Goal: Task Accomplishment & Management: Manage account settings

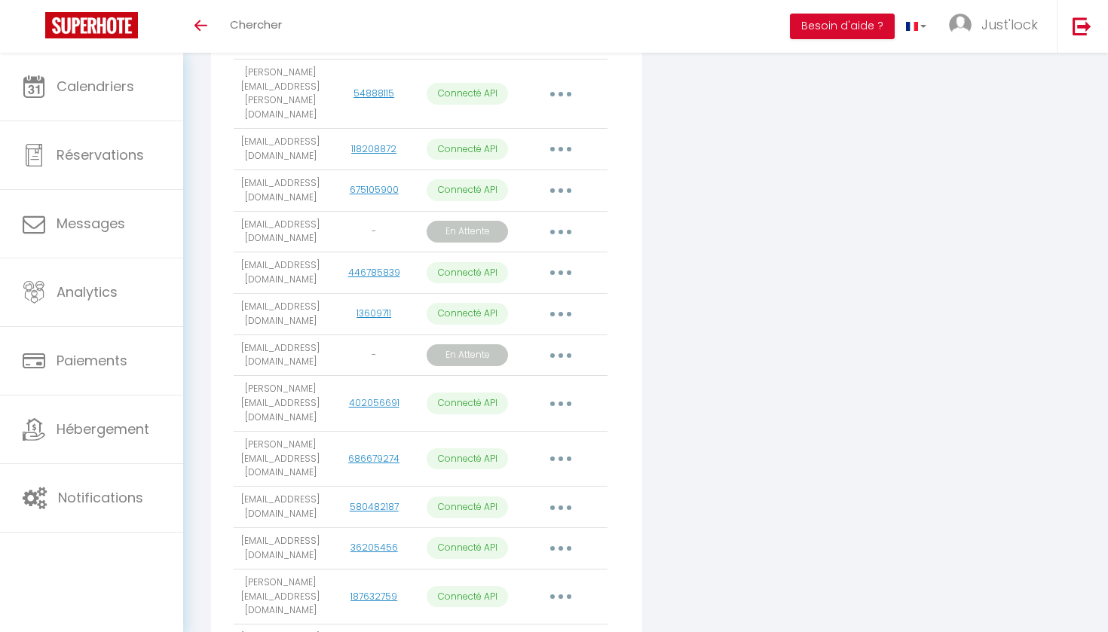
scroll to position [532, 0]
click at [559, 342] on button "button" at bounding box center [561, 354] width 42 height 24
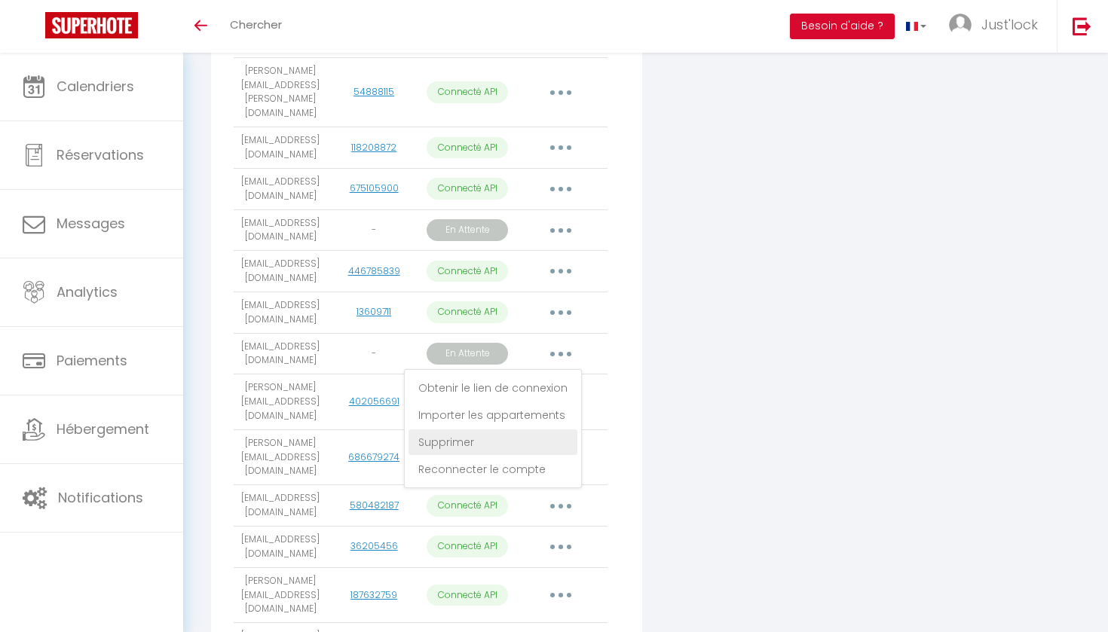
click at [470, 430] on link "Supprimer" at bounding box center [493, 443] width 169 height 26
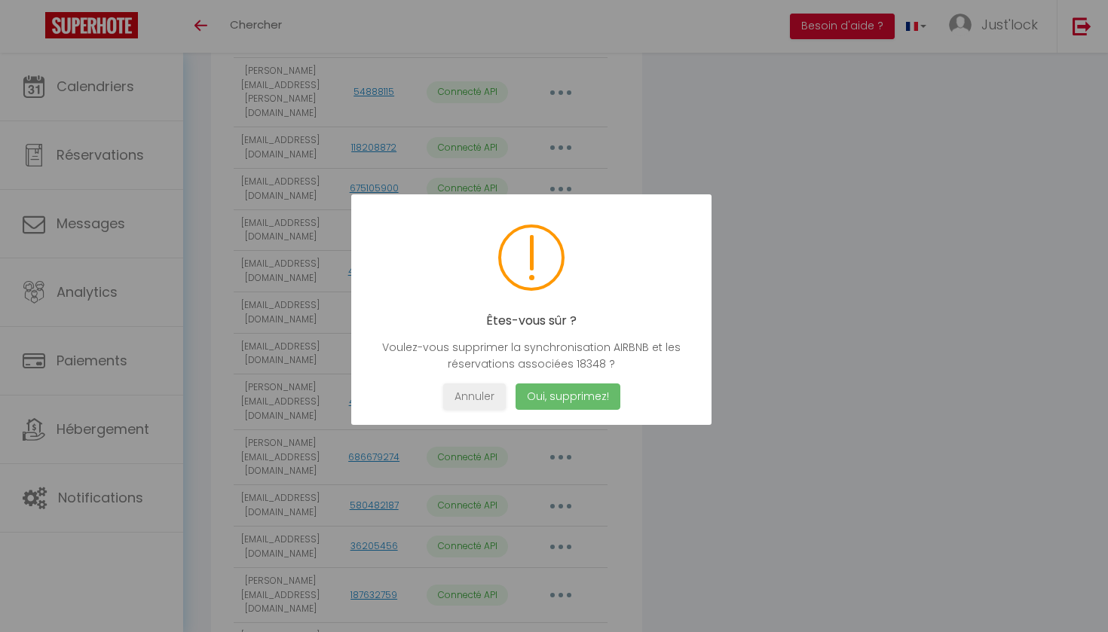
click at [565, 396] on button "Oui, supprimez!" at bounding box center [568, 397] width 105 height 26
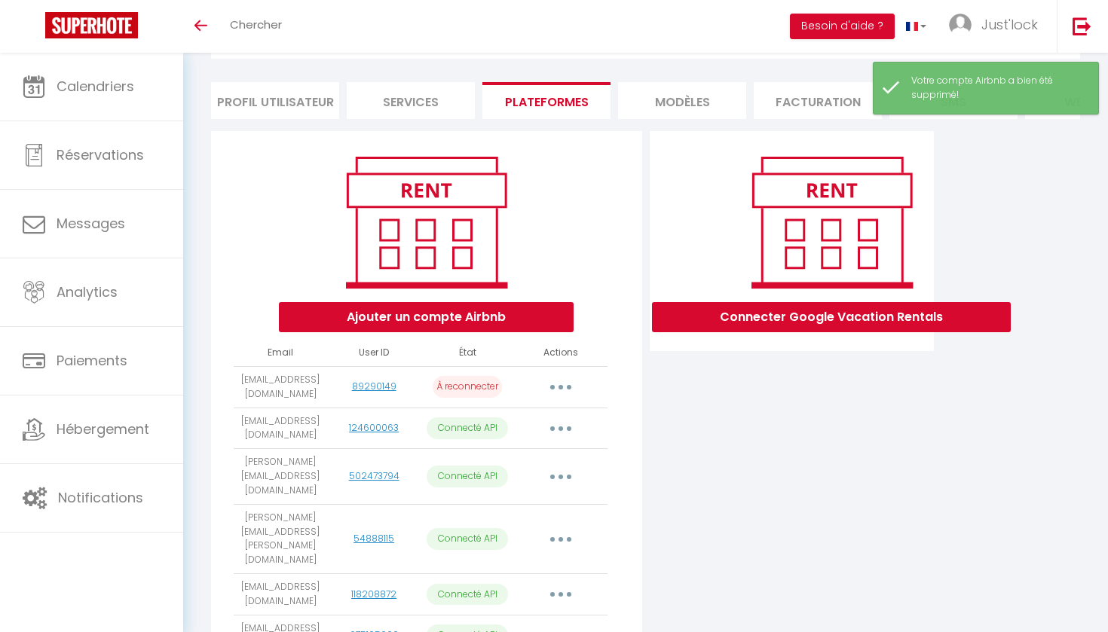
scroll to position [62, 0]
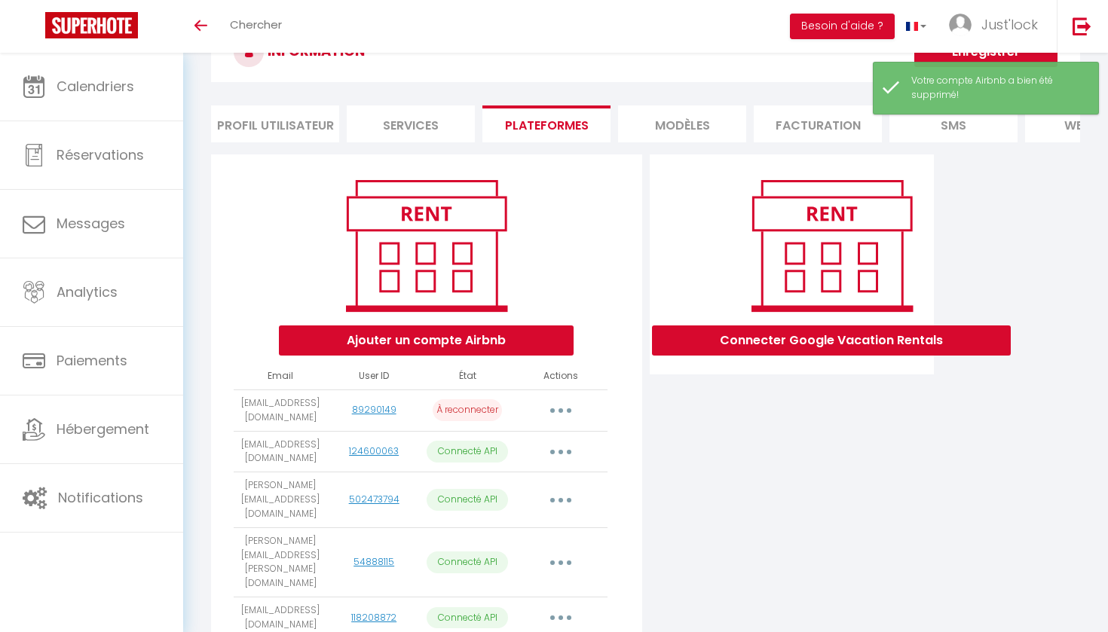
click at [490, 339] on button "Ajouter un compte Airbnb" at bounding box center [426, 341] width 295 height 30
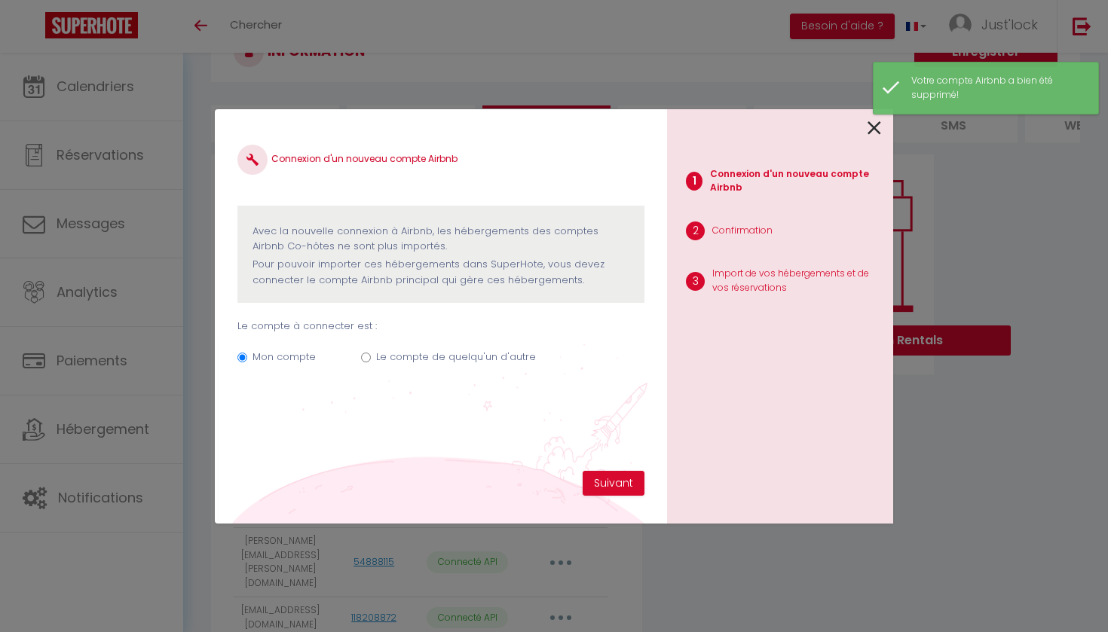
click at [428, 345] on div "Mon compte Le compte de quelqu'un d'autre" at bounding box center [440, 360] width 407 height 51
click at [427, 360] on label "Le compte de quelqu'un d'autre" at bounding box center [456, 357] width 160 height 15
click at [371, 360] on input "Le compte de quelqu'un d'autre" at bounding box center [366, 358] width 10 height 10
radio input "true"
radio input "false"
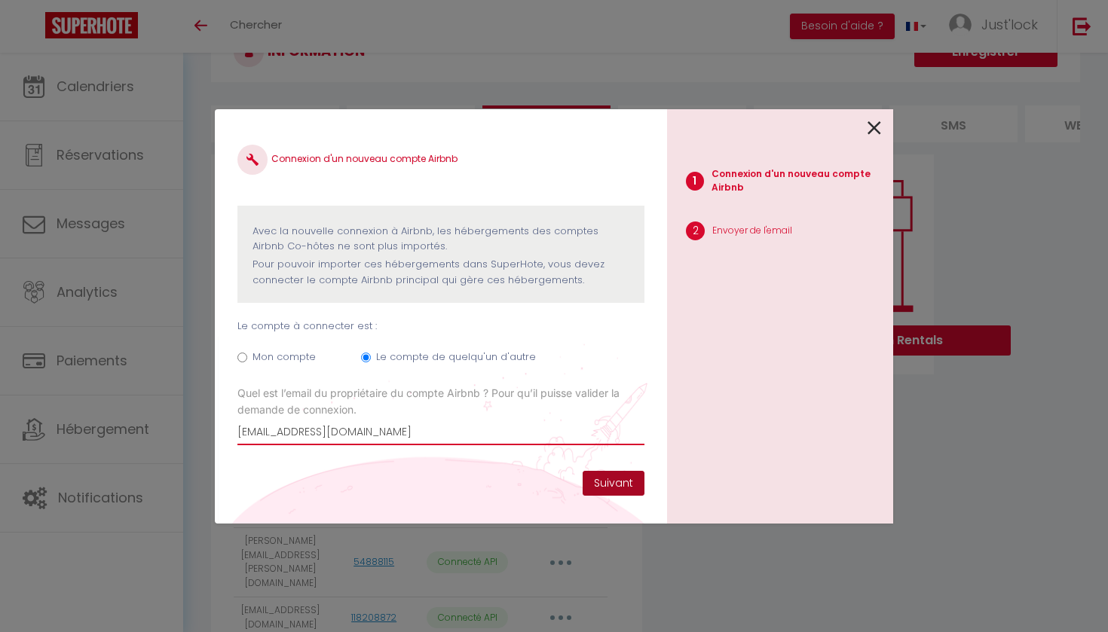
type input "[EMAIL_ADDRESS][DOMAIN_NAME]"
click at [624, 490] on button "Suivant" at bounding box center [614, 484] width 62 height 26
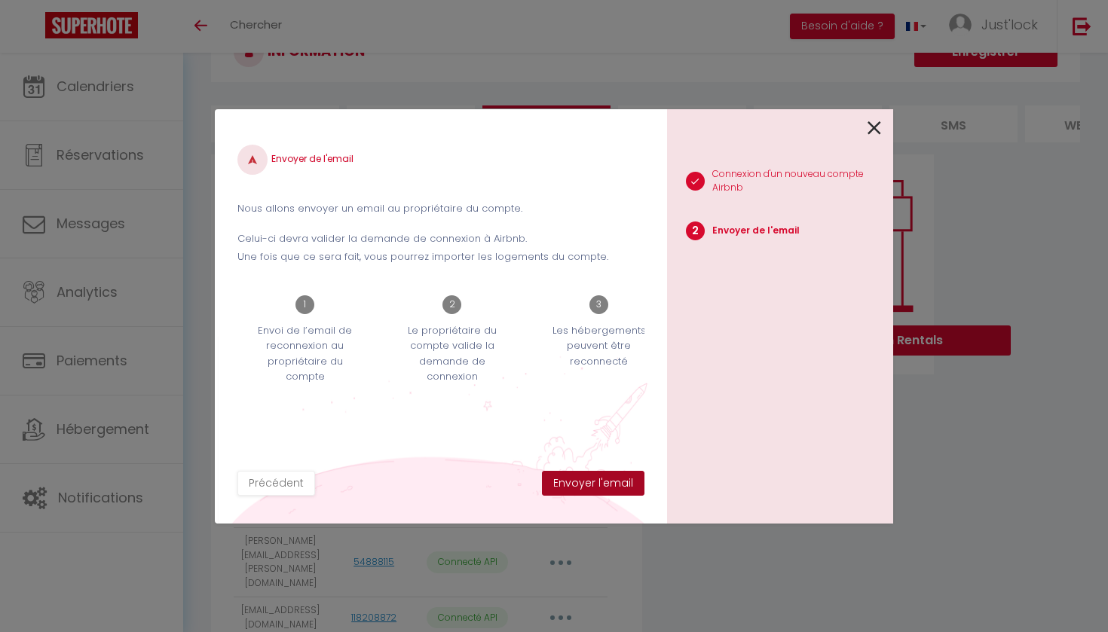
click at [597, 490] on button "Envoyer l'email" at bounding box center [593, 484] width 103 height 26
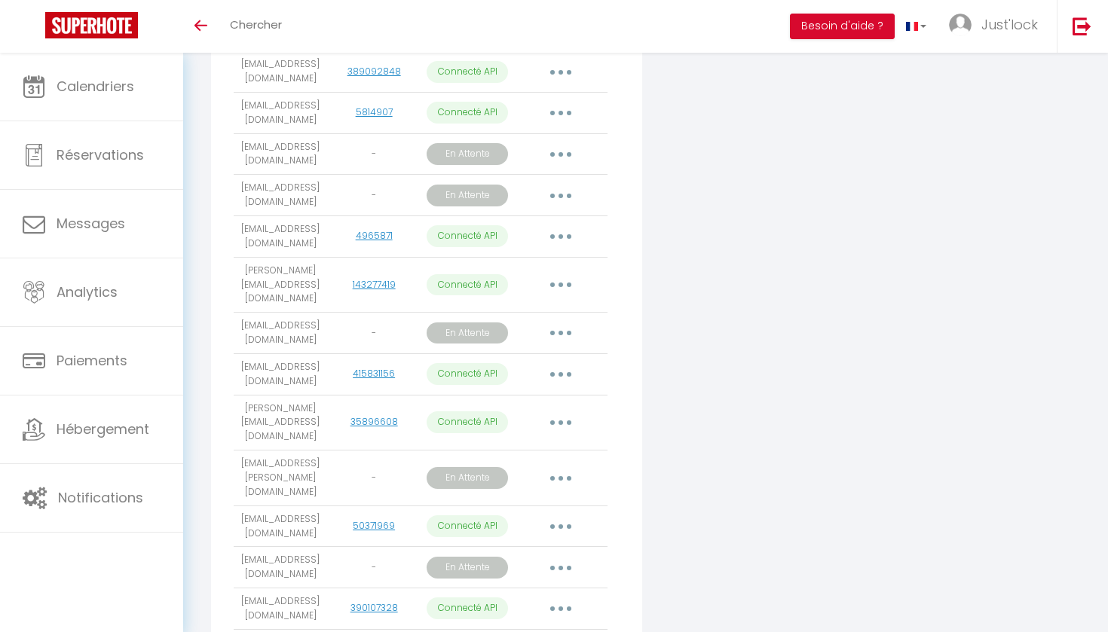
scroll to position [1481, 0]
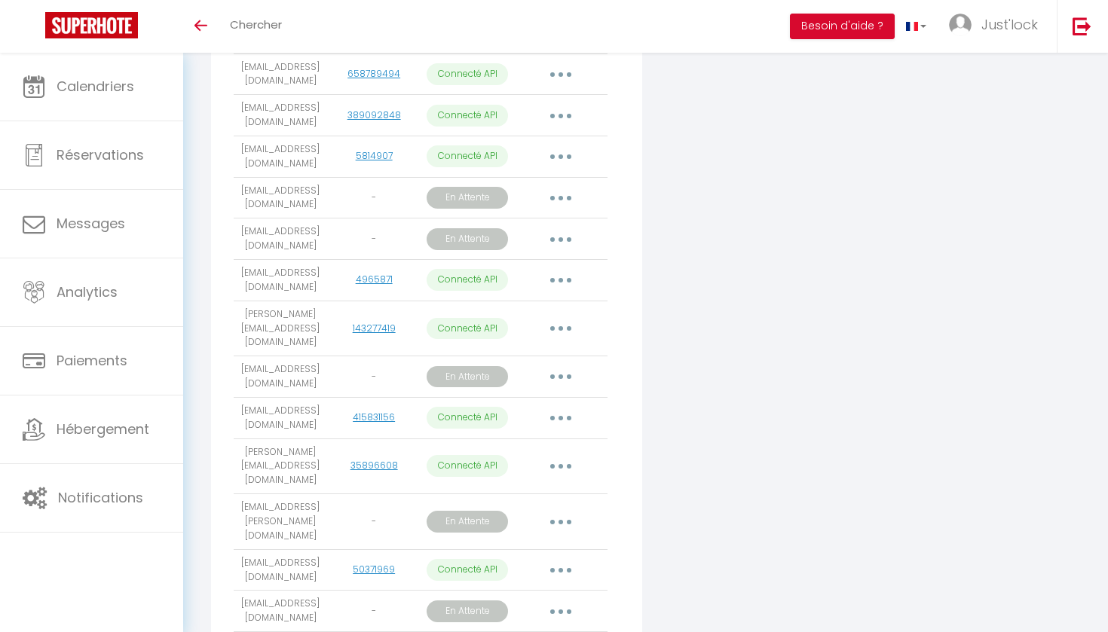
scroll to position [1439, 0]
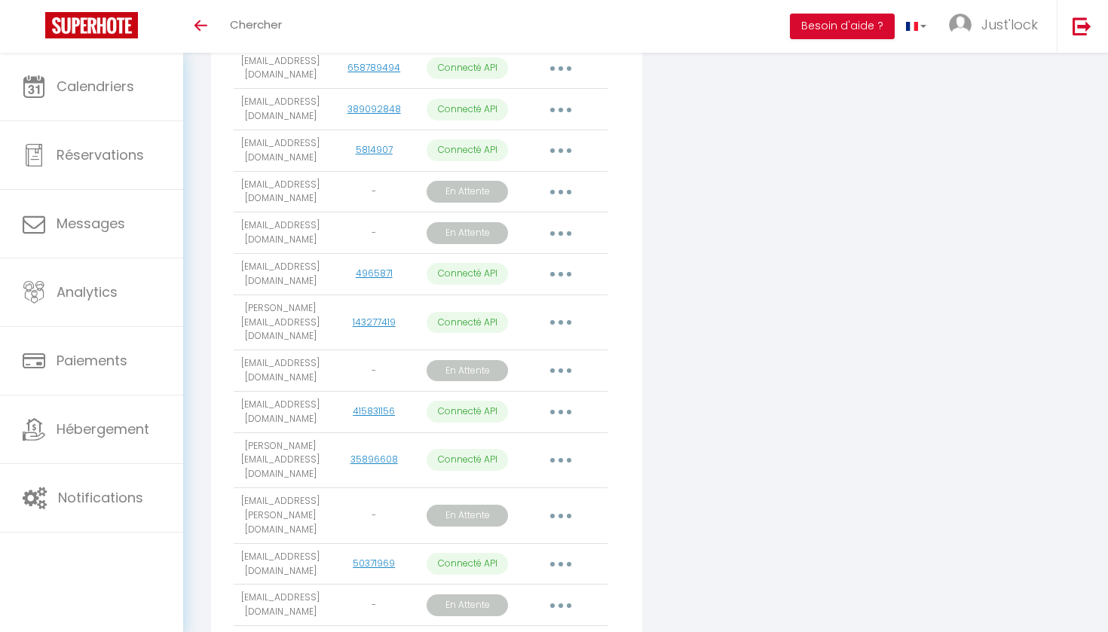
click at [551, 504] on button "button" at bounding box center [561, 516] width 42 height 24
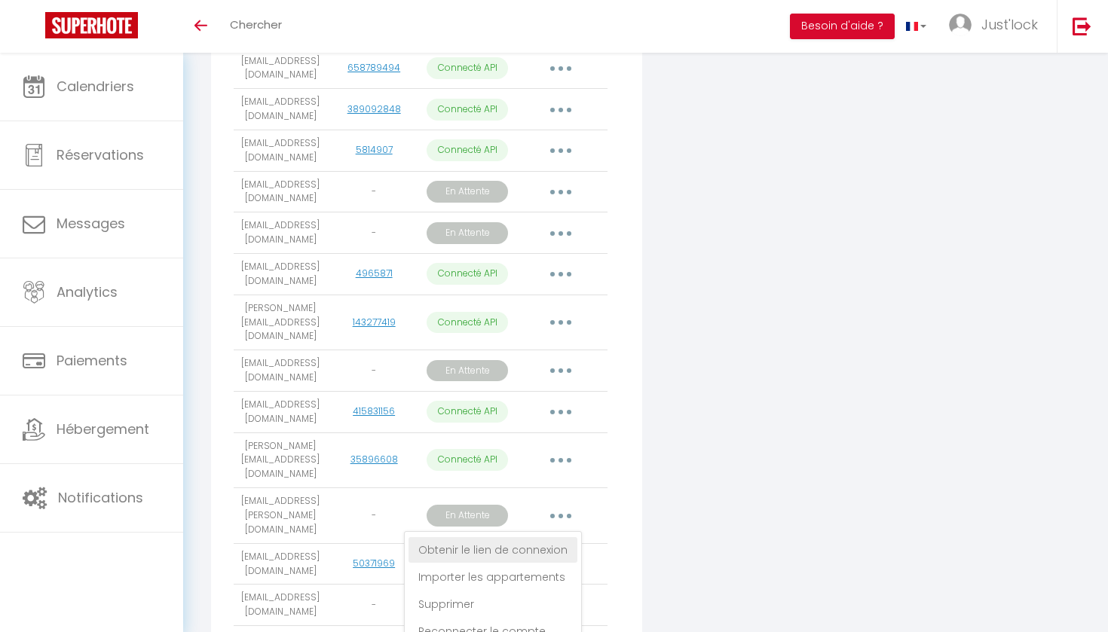
click at [509, 538] on link "Obtenir le lien de connexion" at bounding box center [493, 551] width 169 height 26
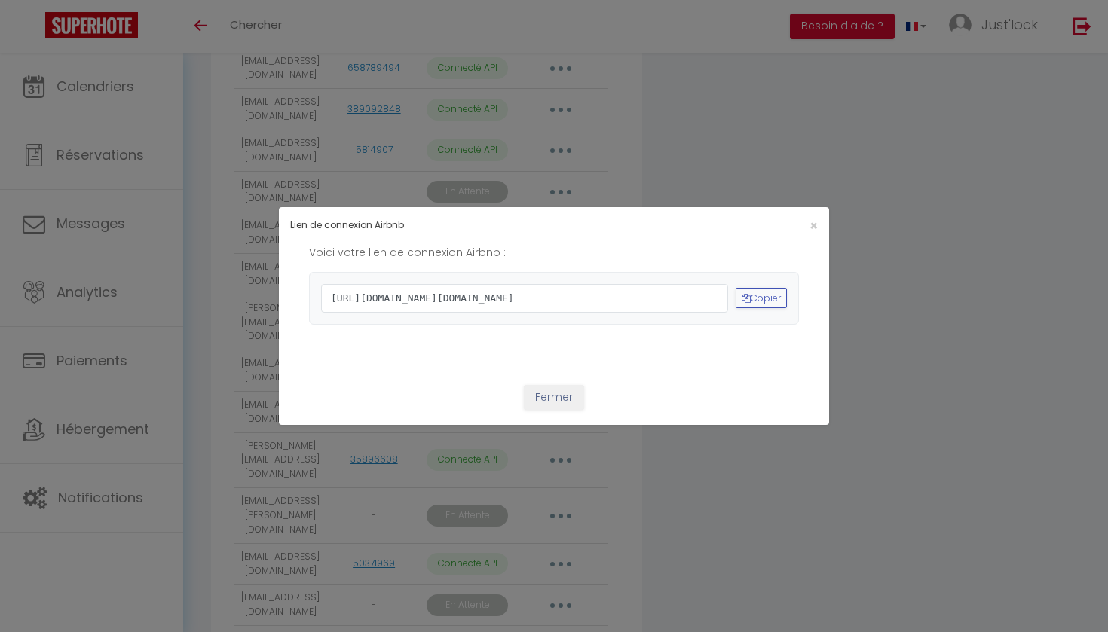
drag, startPoint x: 467, startPoint y: 341, endPoint x: 290, endPoint y: 247, distance: 200.0
click at [290, 247] on div "Voici votre lien de connexion Airbnb : https://www.airbnb.com/oauth2/auth?clien…" at bounding box center [554, 299] width 550 height 111
copy span "https://www.airbnb.com/oauth2/auth?client_id=41cohh4wmz0c6jjcf4i2t6tti&redirect…"
click at [820, 219] on div "×" at bounding box center [736, 226] width 182 height 14
click at [814, 216] on span "×" at bounding box center [814, 225] width 8 height 19
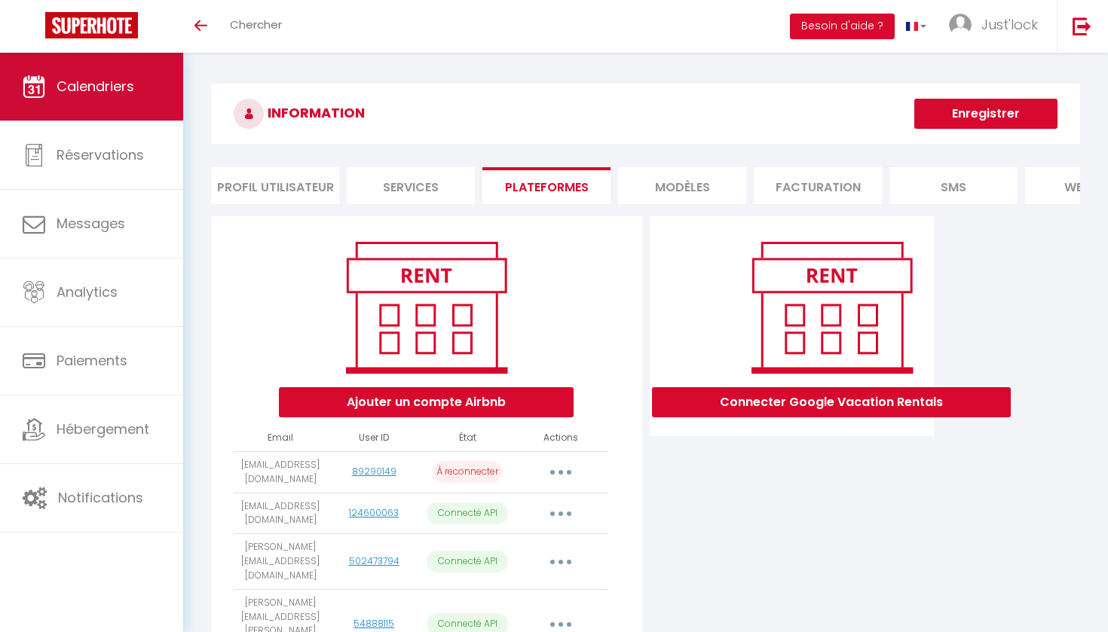
scroll to position [0, 0]
click at [90, 91] on span "Calendriers" at bounding box center [96, 86] width 78 height 19
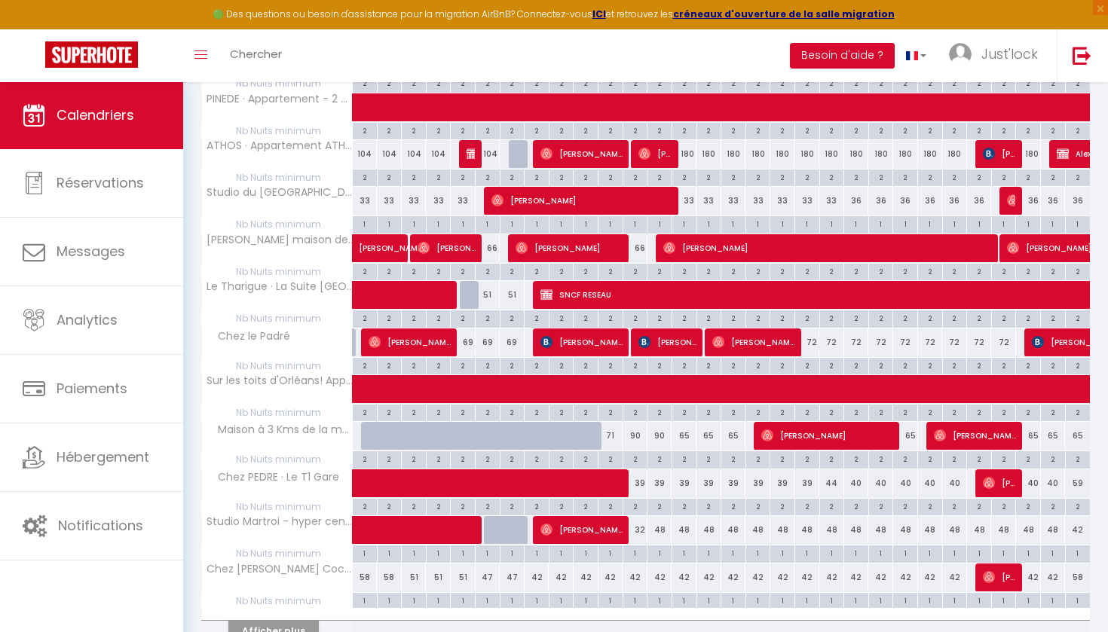
scroll to position [775, 0]
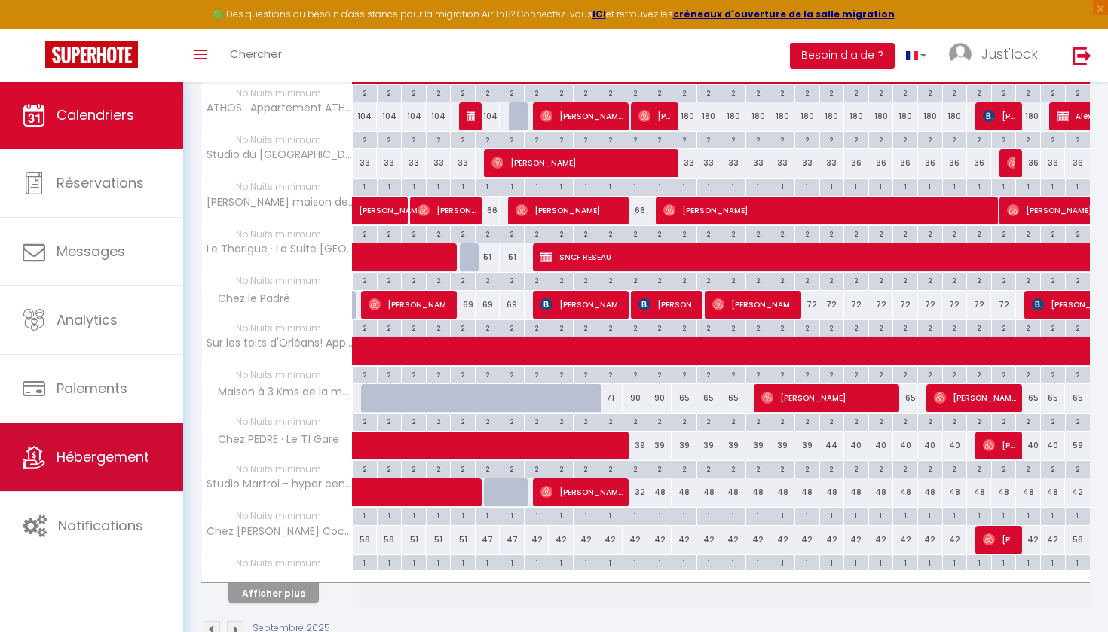
click at [156, 478] on link "Hébergement" at bounding box center [91, 458] width 183 height 68
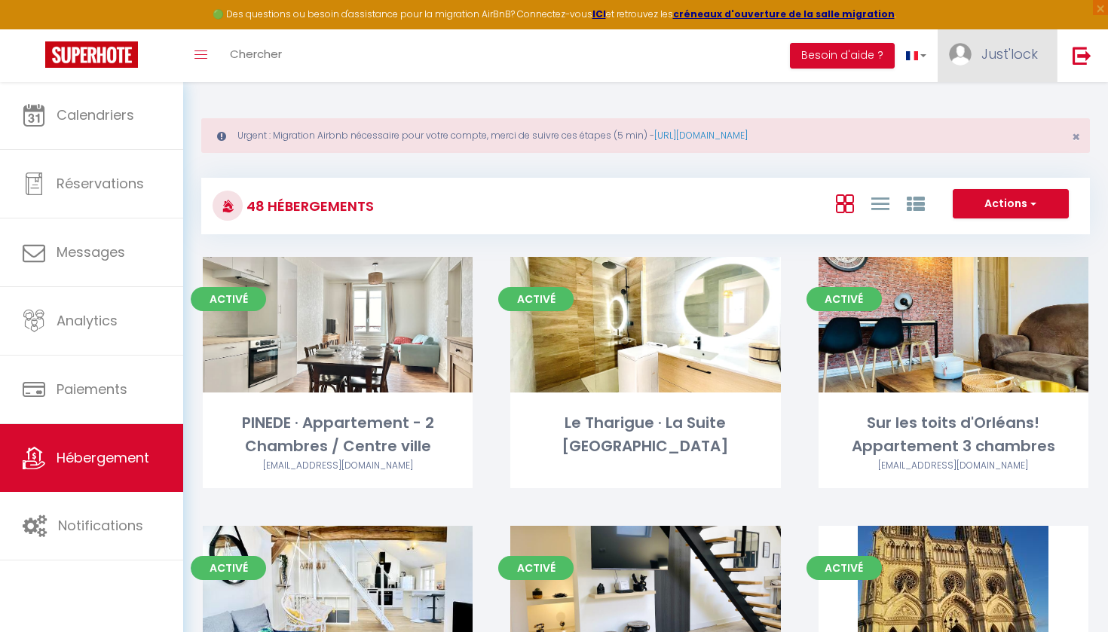
click at [1007, 50] on span "Just'lock" at bounding box center [1010, 53] width 57 height 19
click at [1000, 106] on link "Paramètres" at bounding box center [997, 105] width 112 height 26
select select "28"
select select "fr"
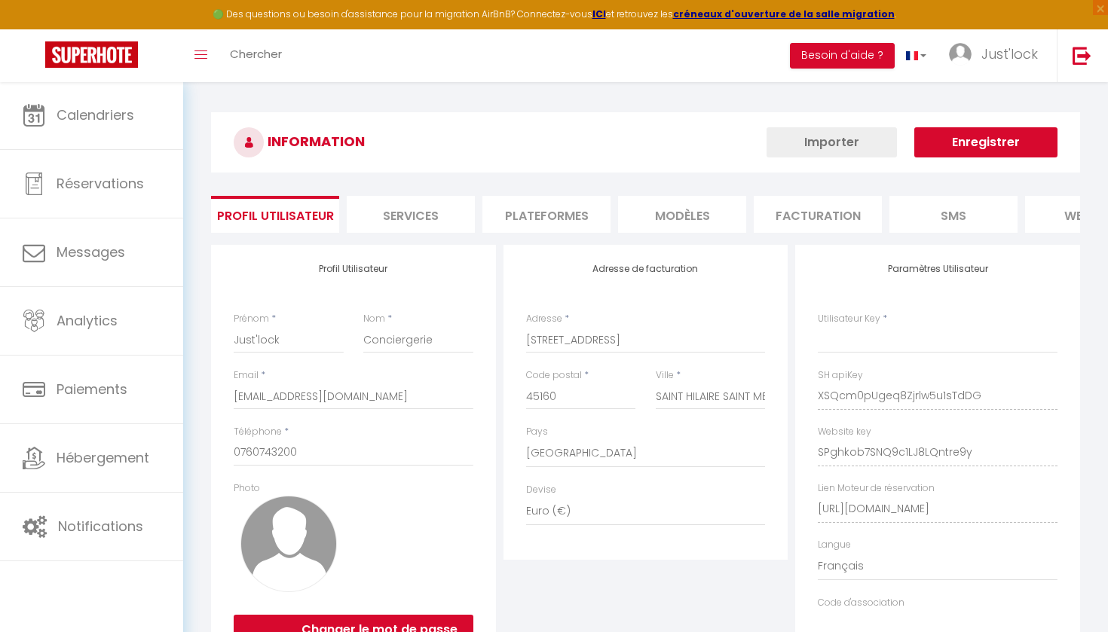
type input "XSQcm0pUgeq8Zjrlw5u1sTdDG"
type input "SPghkob7SNQ9c1LJ8LQntre9y"
type input "[URL][DOMAIN_NAME]"
select select "fr"
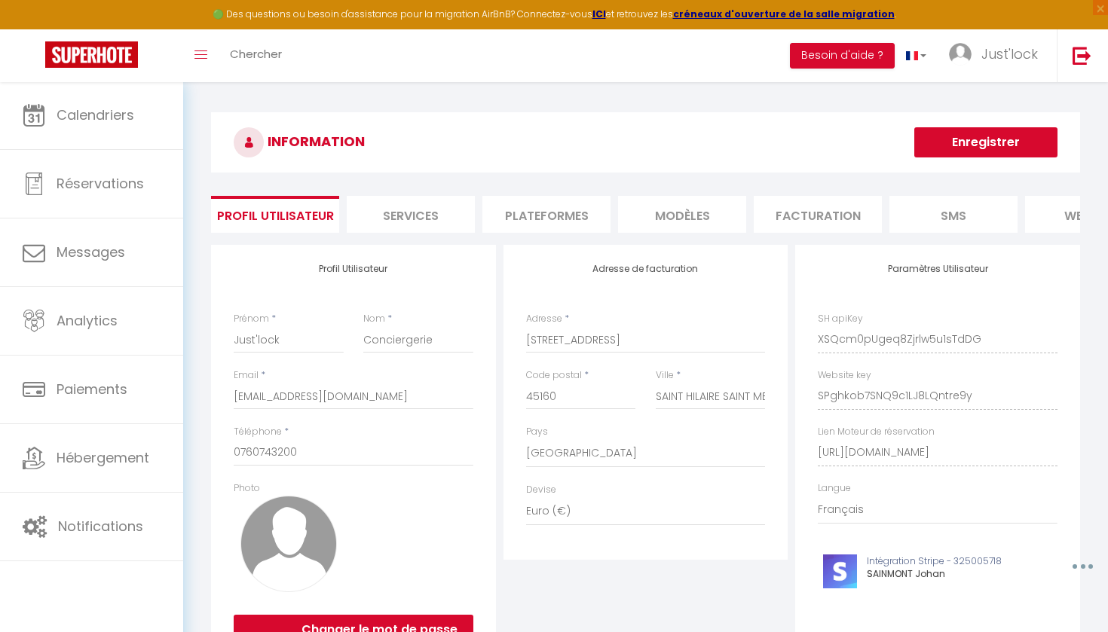
click at [583, 203] on li "Plateformes" at bounding box center [546, 214] width 128 height 37
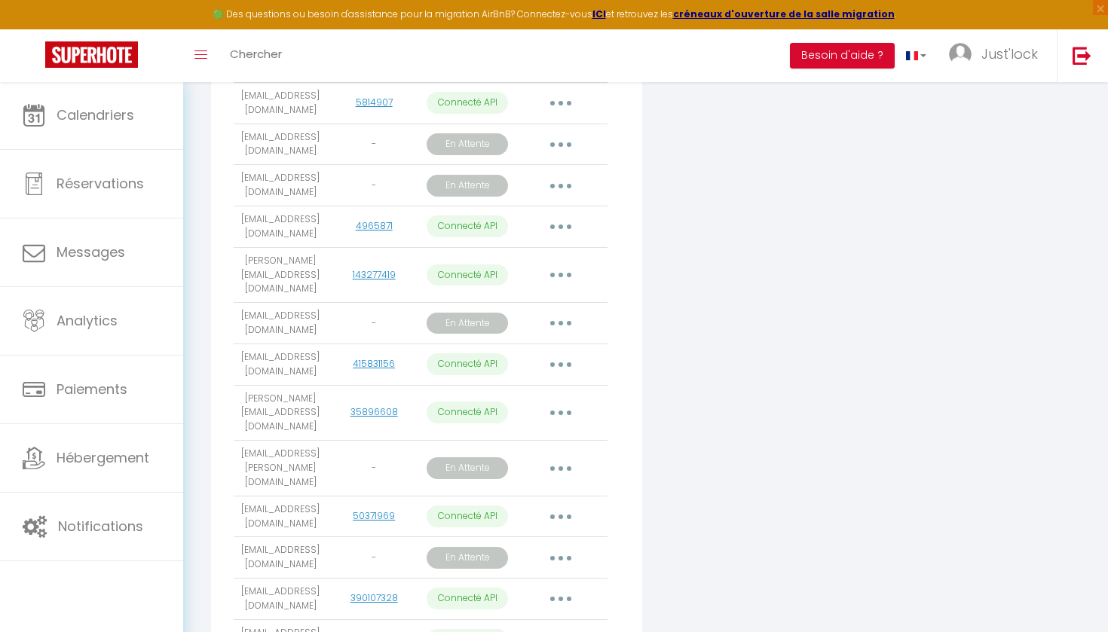
scroll to position [1514, 0]
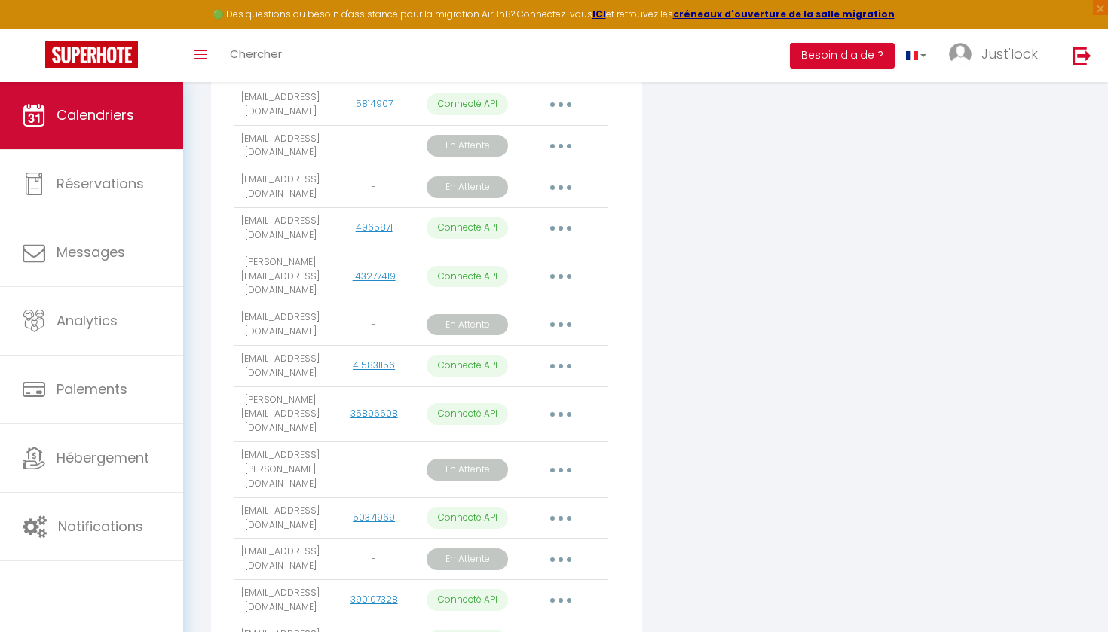
click at [101, 111] on span "Calendriers" at bounding box center [96, 115] width 78 height 19
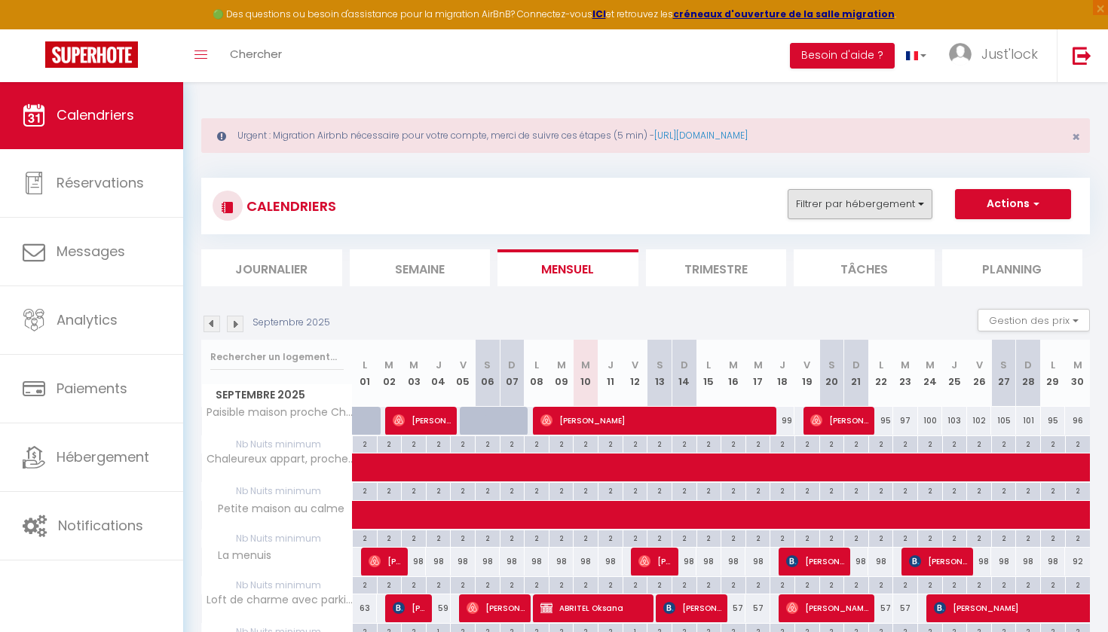
click at [899, 197] on button "Filtrer par hébergement" at bounding box center [860, 204] width 145 height 30
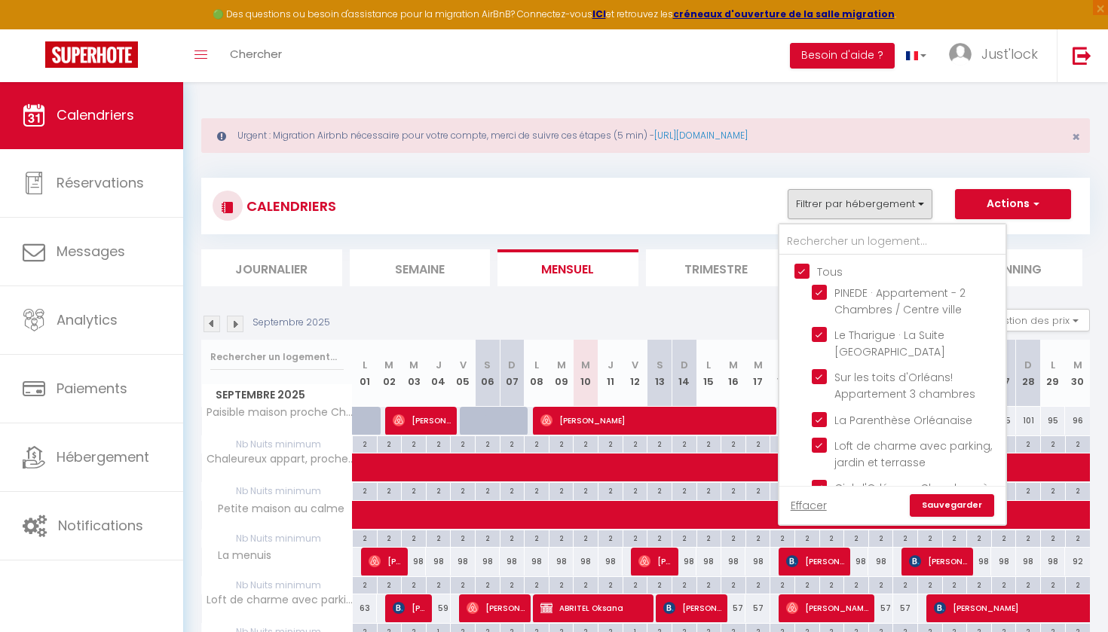
click at [804, 276] on input "Tous" at bounding box center [908, 270] width 226 height 15
checkbox input "false"
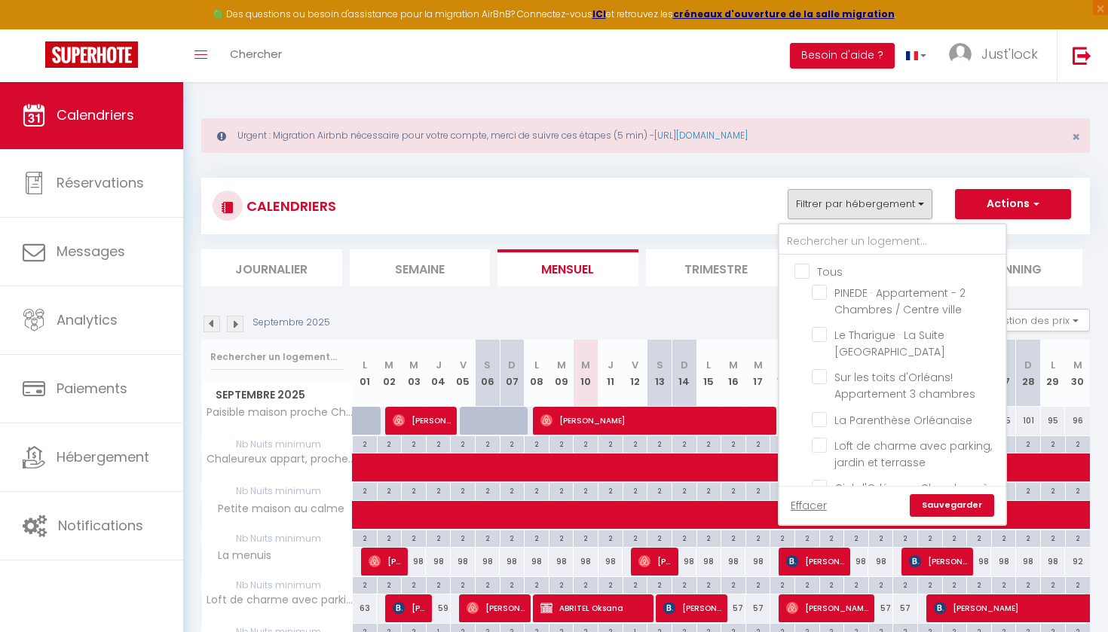
checkbox input "false"
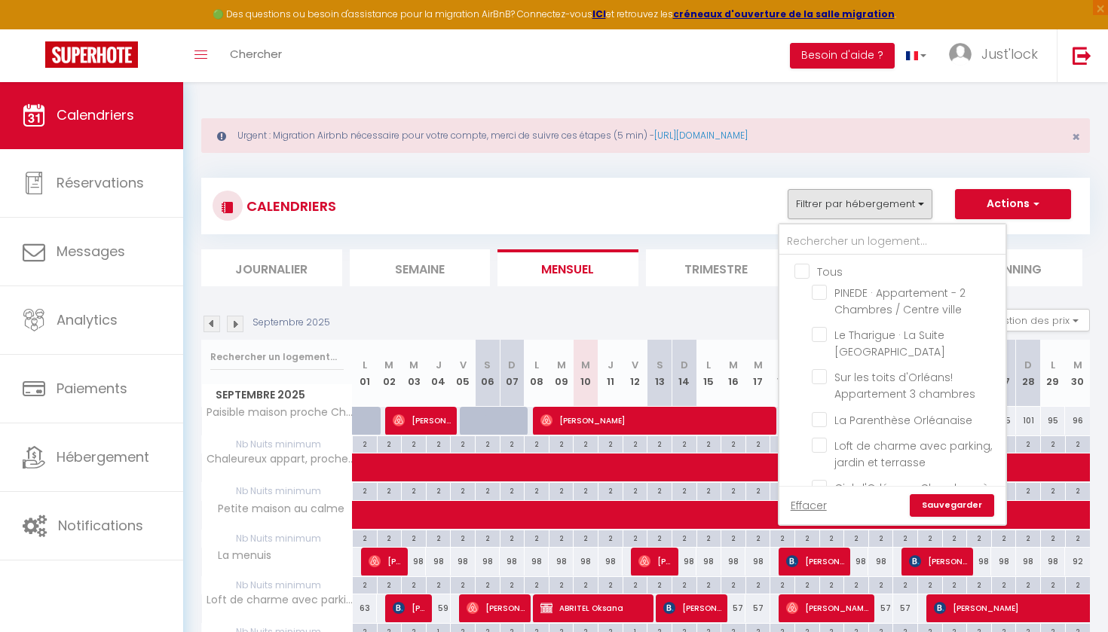
checkbox input "false"
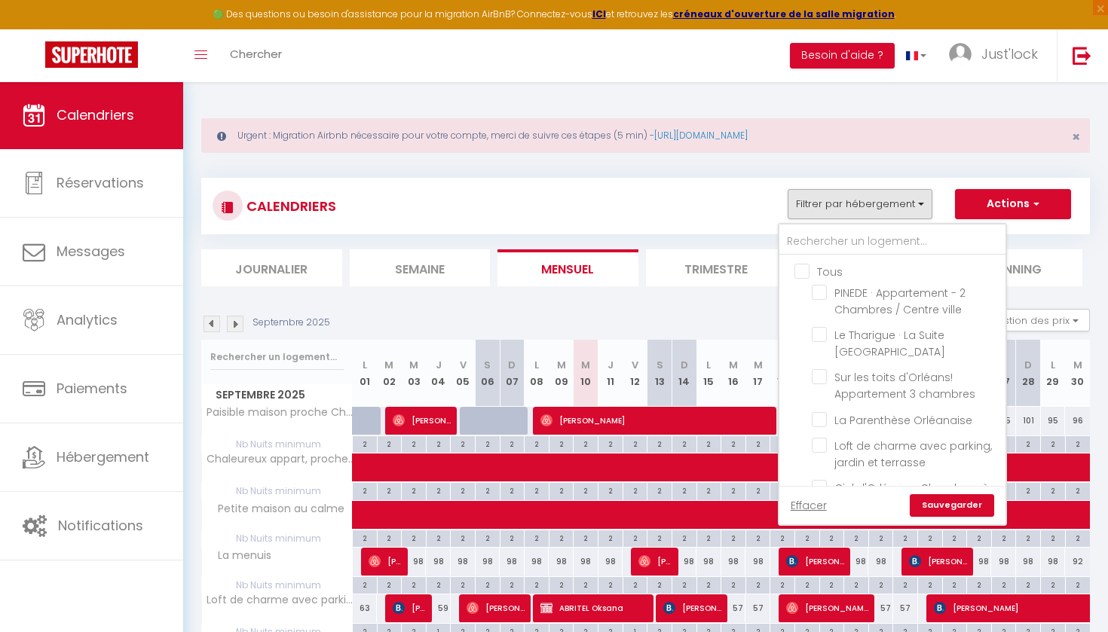
checkbox input "false"
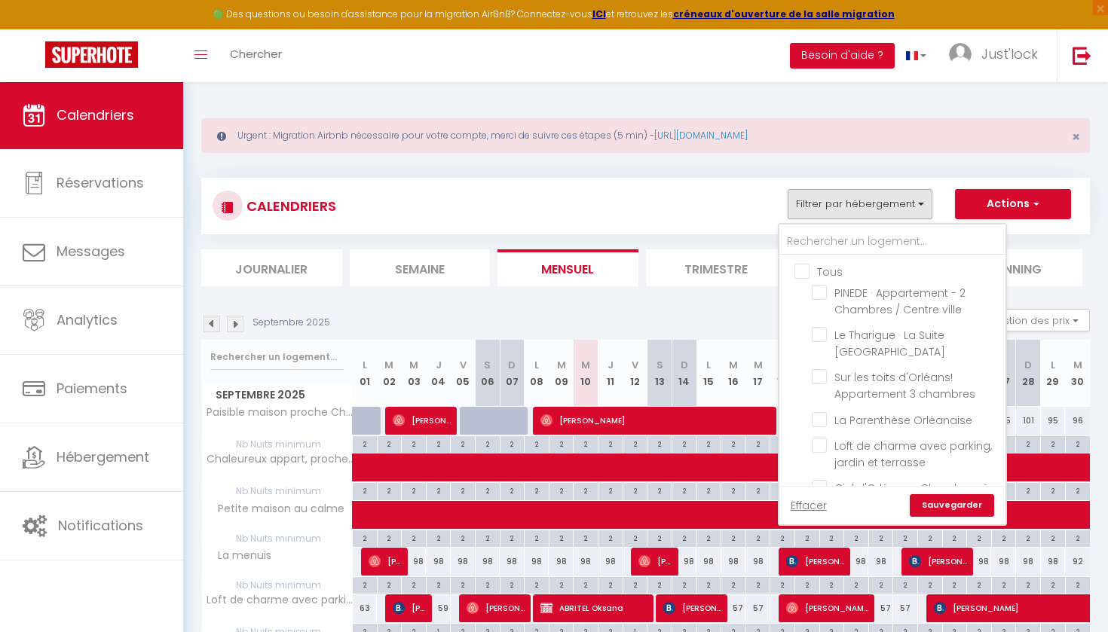
checkbox input "false"
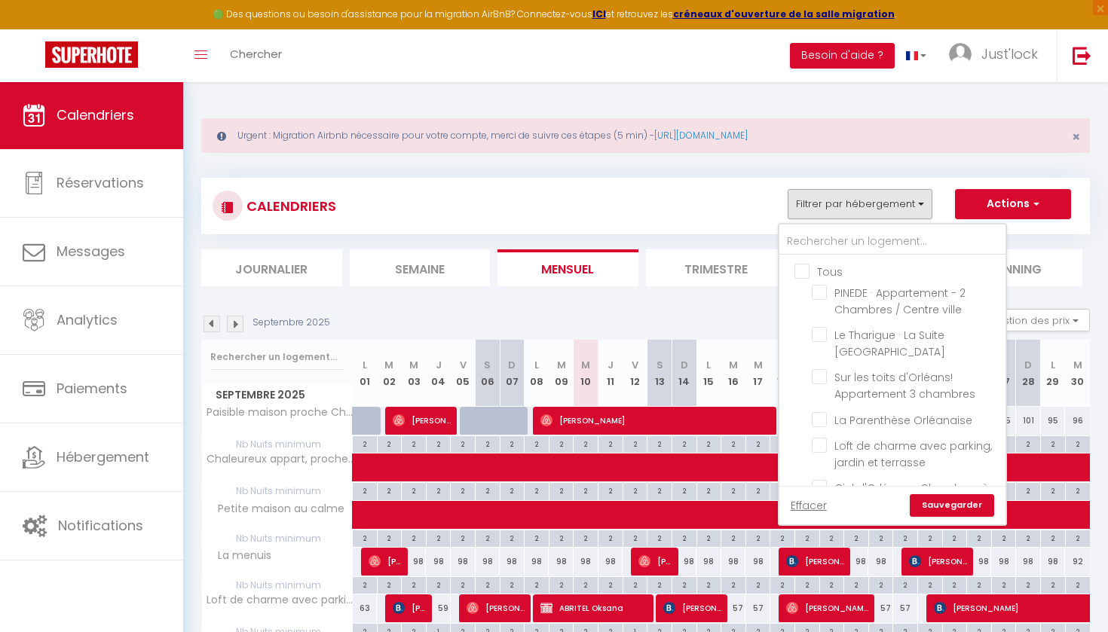
checkbox input "false"
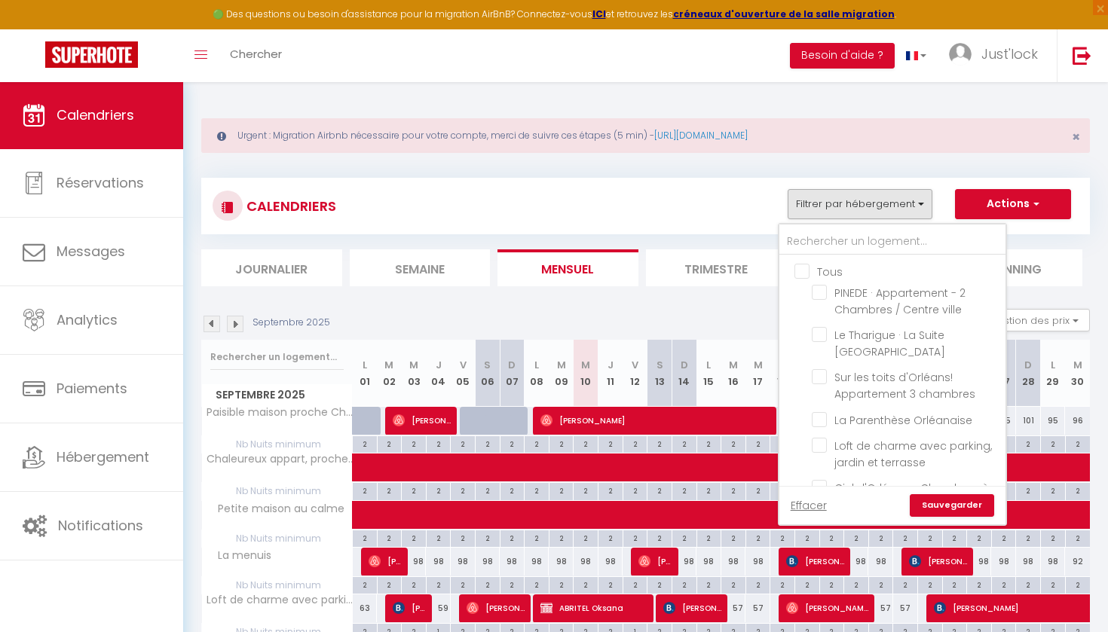
checkbox input "false"
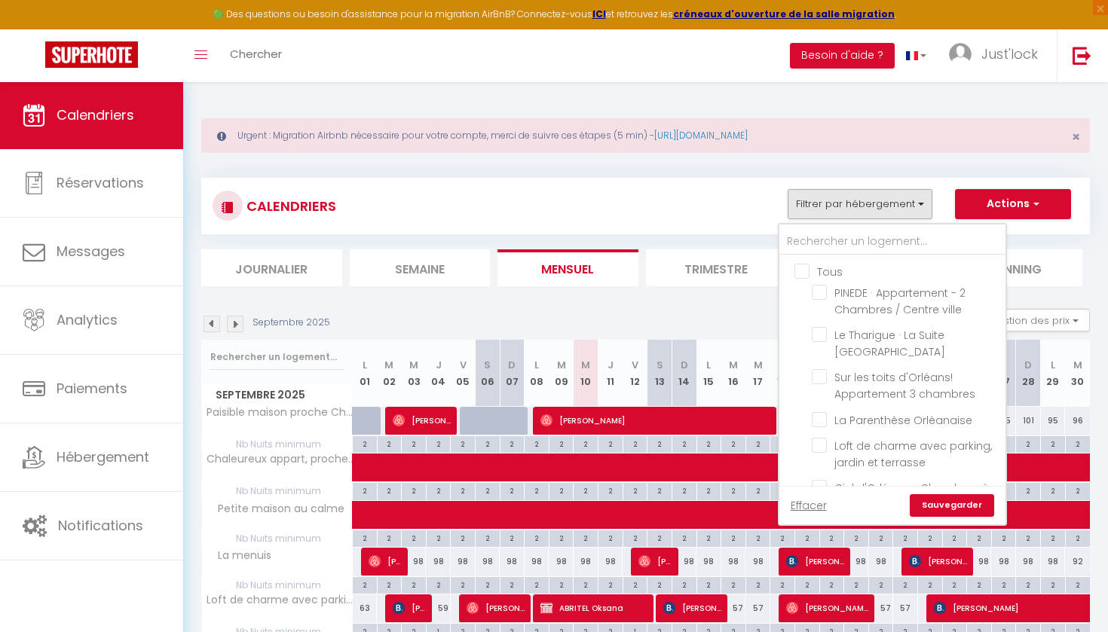
checkbox input "false"
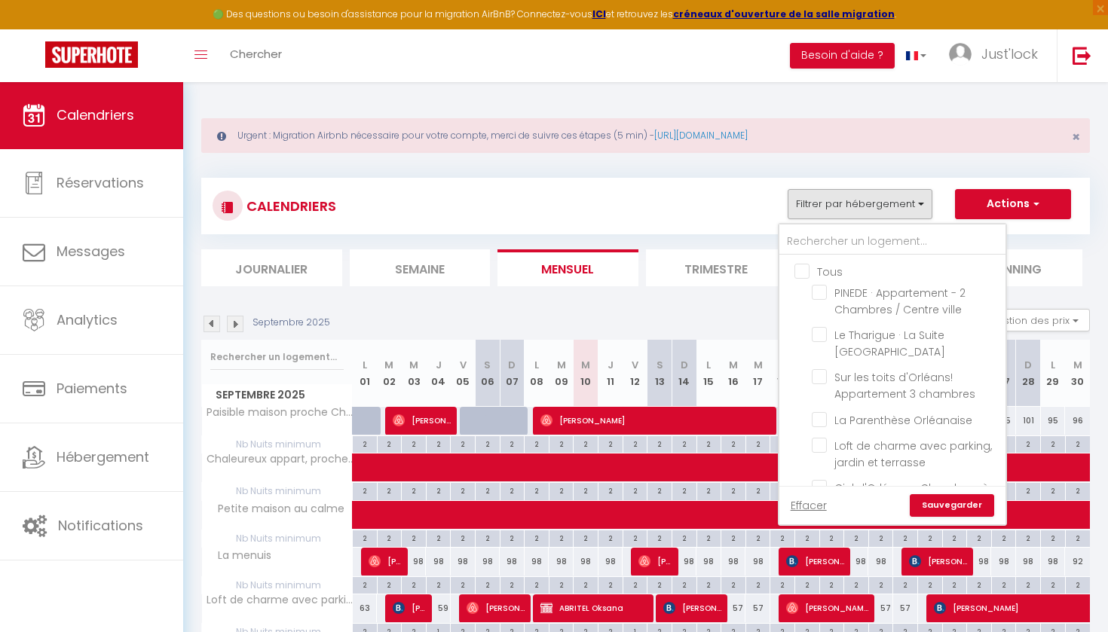
checkbox input "false"
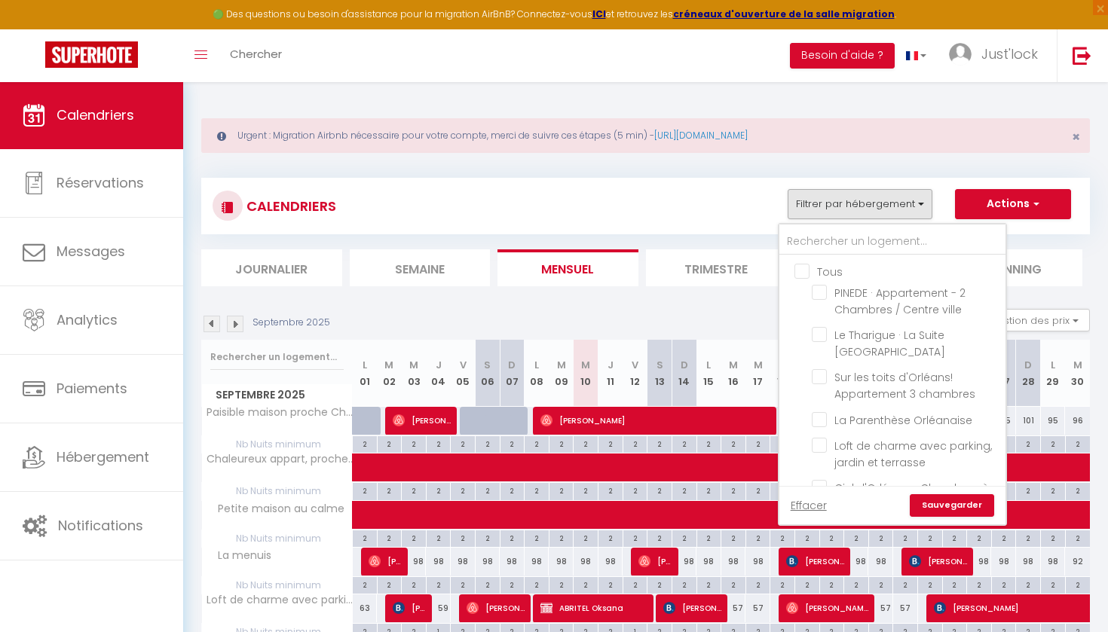
checkbox input "false"
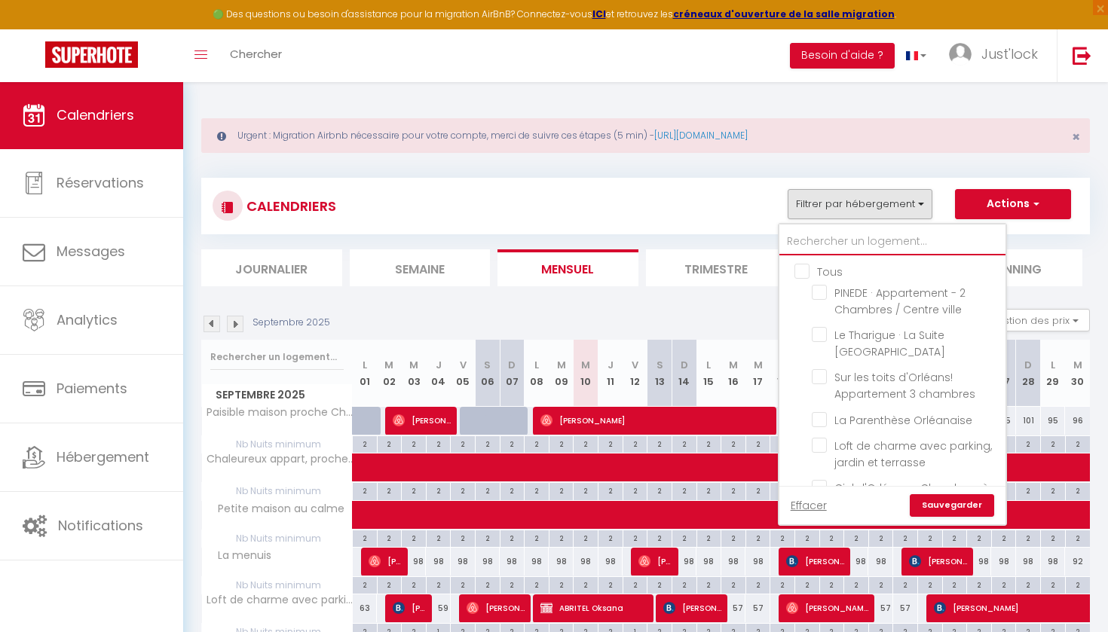
click at [829, 240] on input "text" at bounding box center [892, 241] width 226 height 27
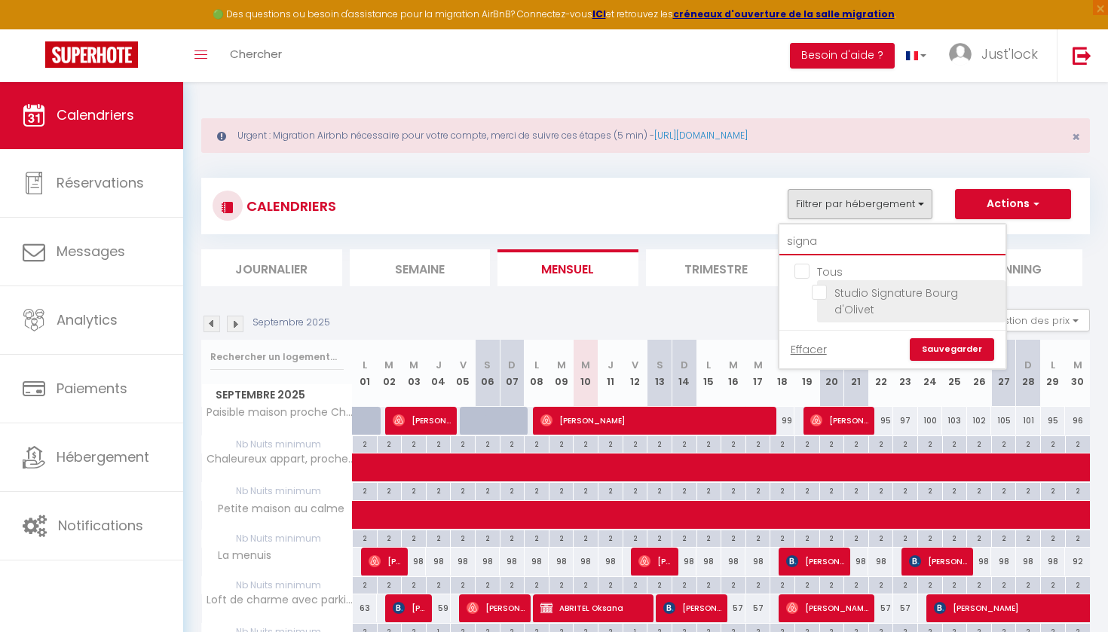
type input "signa"
click at [813, 293] on input "Studio Signature Bourg d'Olivet" at bounding box center [906, 292] width 188 height 15
checkbox input "true"
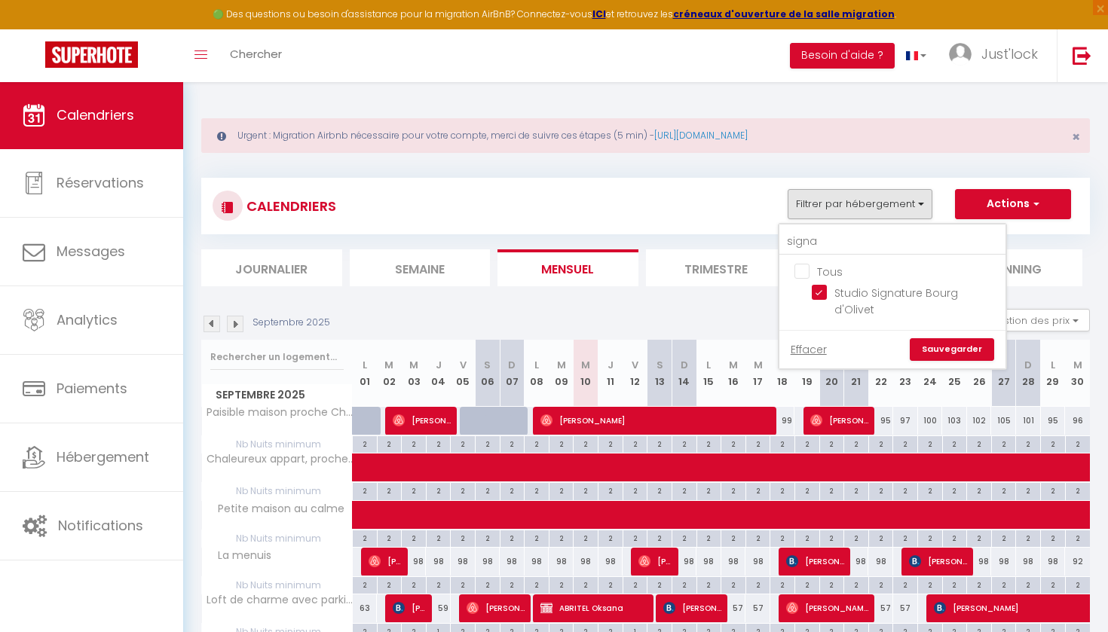
click at [938, 338] on link "Sauvegarder" at bounding box center [952, 349] width 84 height 23
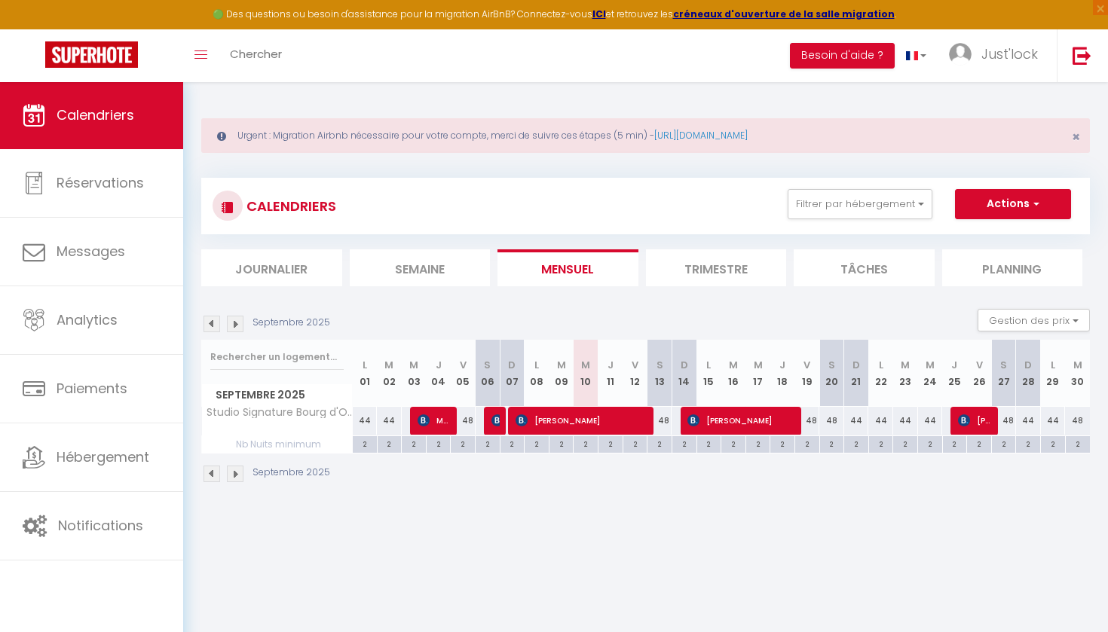
click at [213, 320] on img at bounding box center [212, 324] width 17 height 17
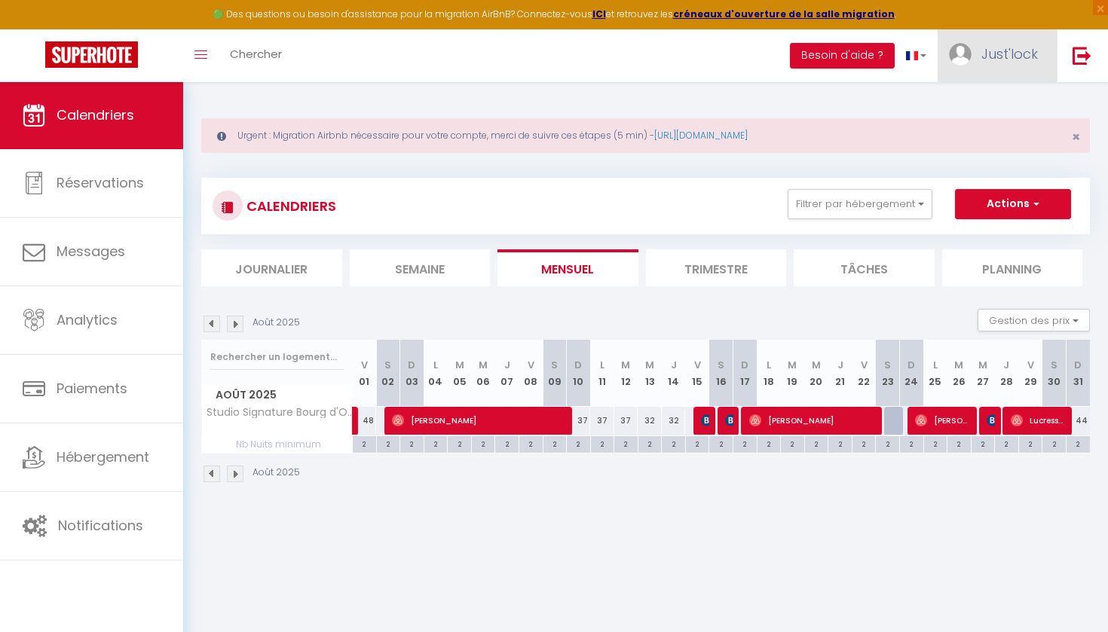
click at [995, 75] on link "Just'lock" at bounding box center [997, 55] width 119 height 53
click at [983, 100] on link "Paramètres" at bounding box center [997, 105] width 112 height 26
select select "fr"
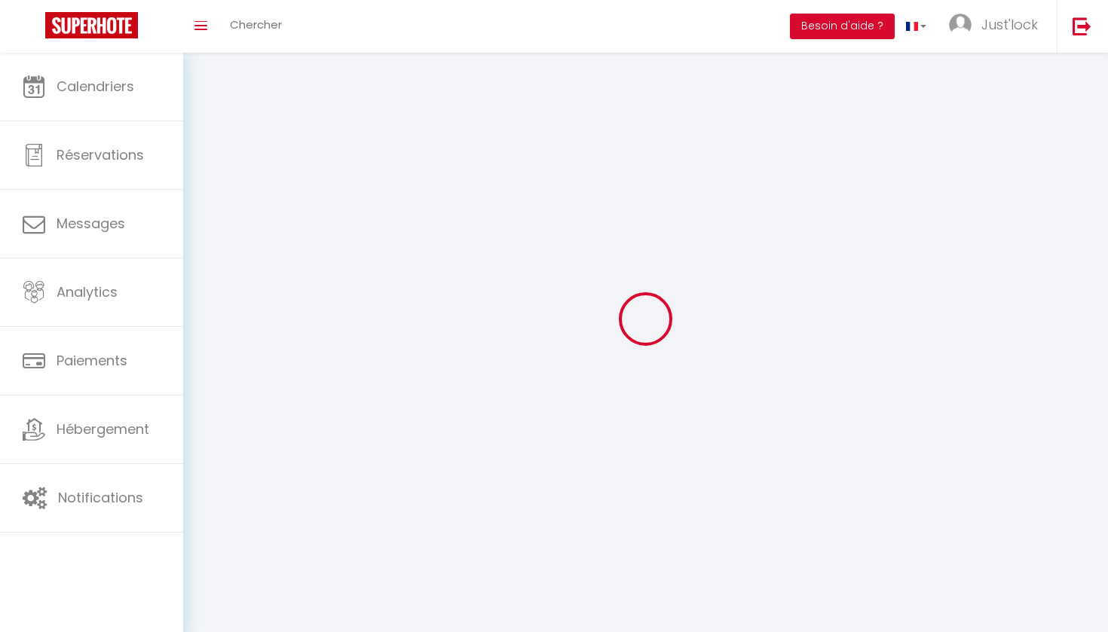
type input "Just'lock"
type input "Conciergerie"
type input "0760743200"
type input "[STREET_ADDRESS]"
type input "45160"
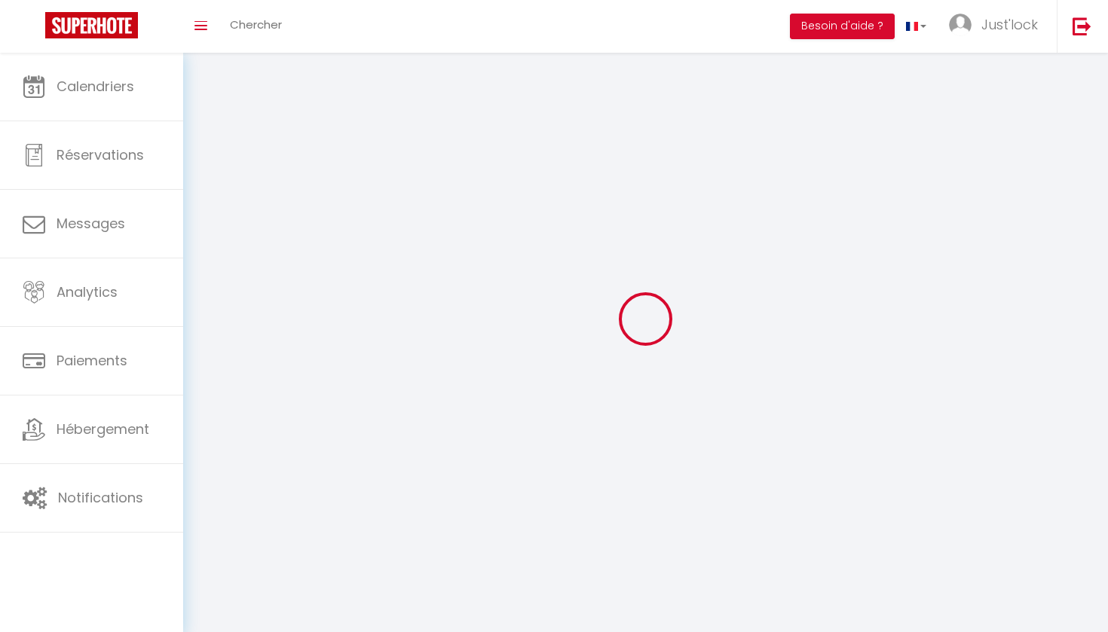
type input "SAINT HILAIRE SAINT MESMIN"
type input "XSQcm0pUgeq8Zjrlw5u1sTdDG"
type input "SPghkob7SNQ9c1LJ8LQntre9y"
type input "[URL][DOMAIN_NAME]"
select select "1"
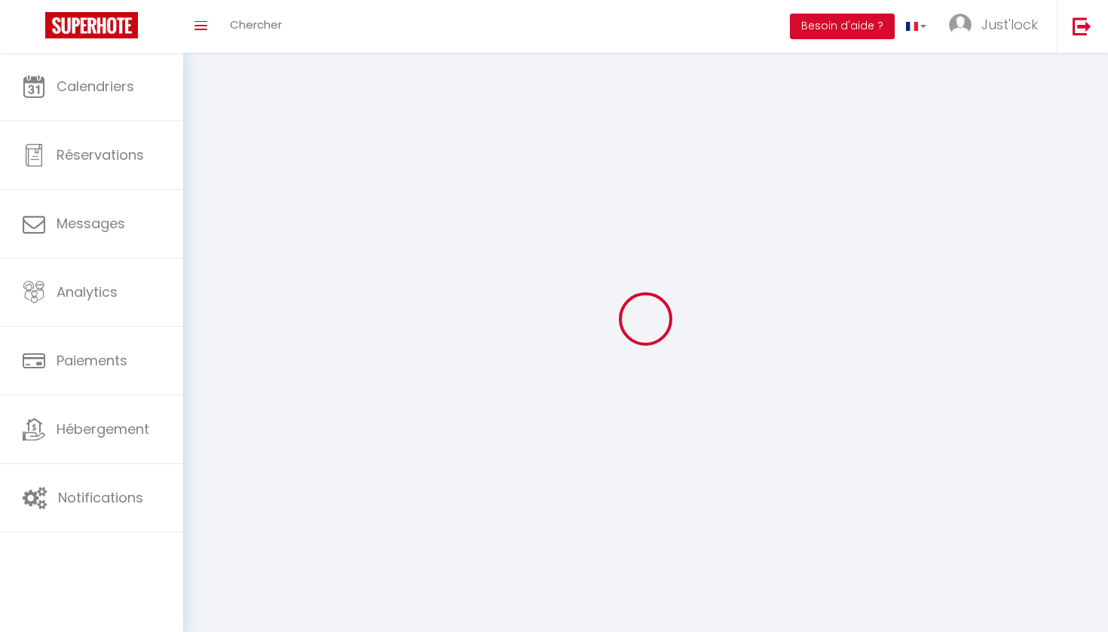
select select "28"
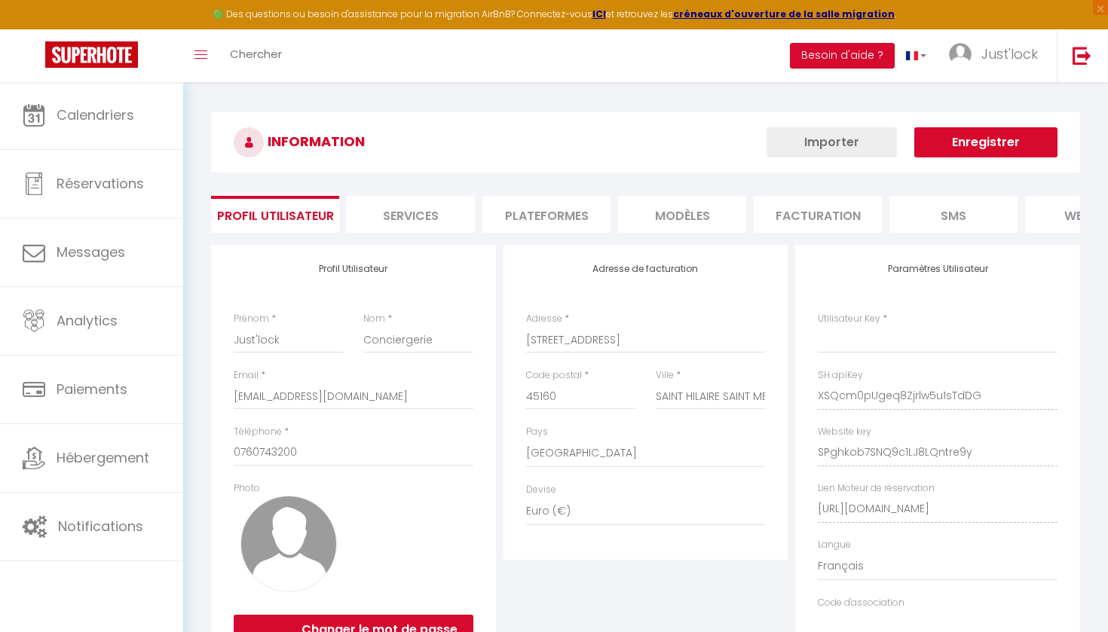
type input "XSQcm0pUgeq8Zjrlw5u1sTdDG"
type input "SPghkob7SNQ9c1LJ8LQntre9y"
type input "[URL][DOMAIN_NAME]"
select select "fr"
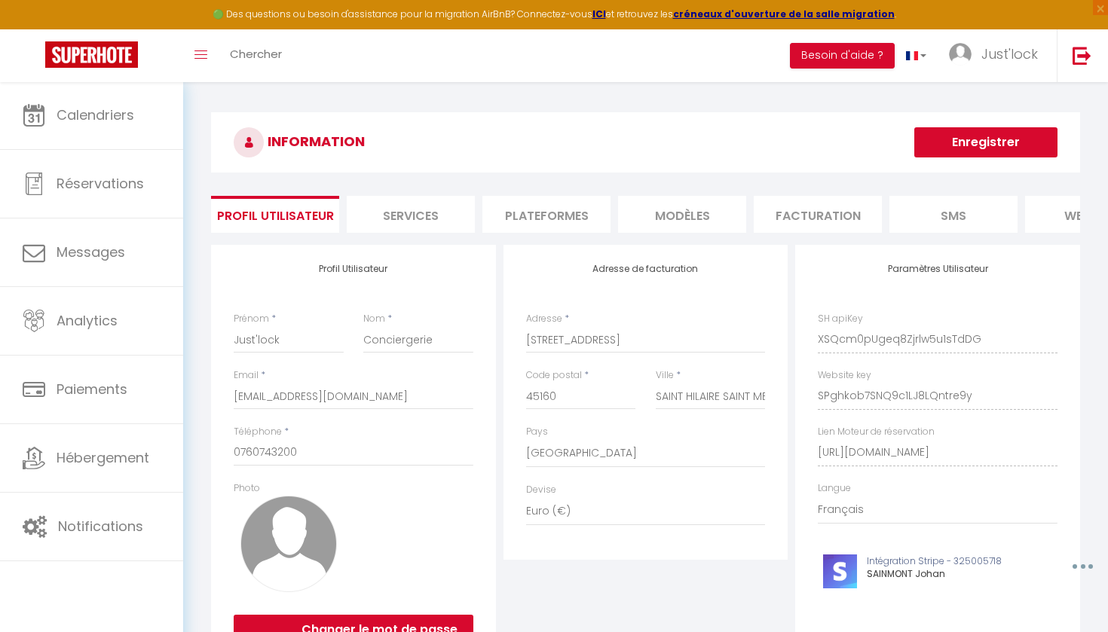
click at [528, 208] on li "Plateformes" at bounding box center [546, 214] width 128 height 37
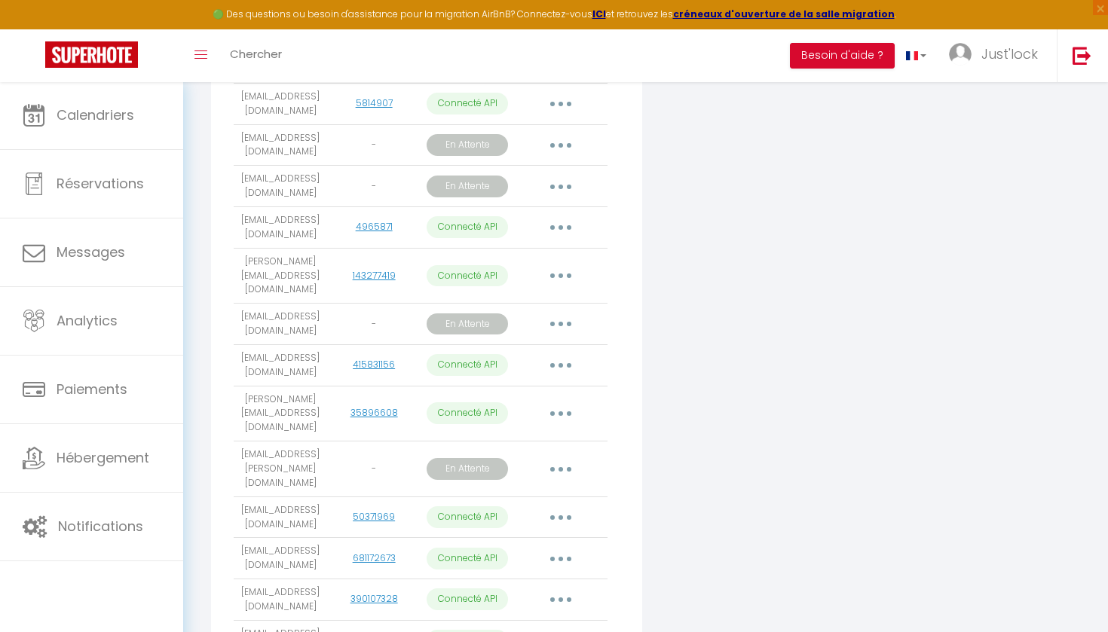
scroll to position [1514, 0]
click at [562, 547] on button "button" at bounding box center [561, 559] width 42 height 24
click at [521, 581] on link "Importer les appartements" at bounding box center [494, 594] width 167 height 26
select select
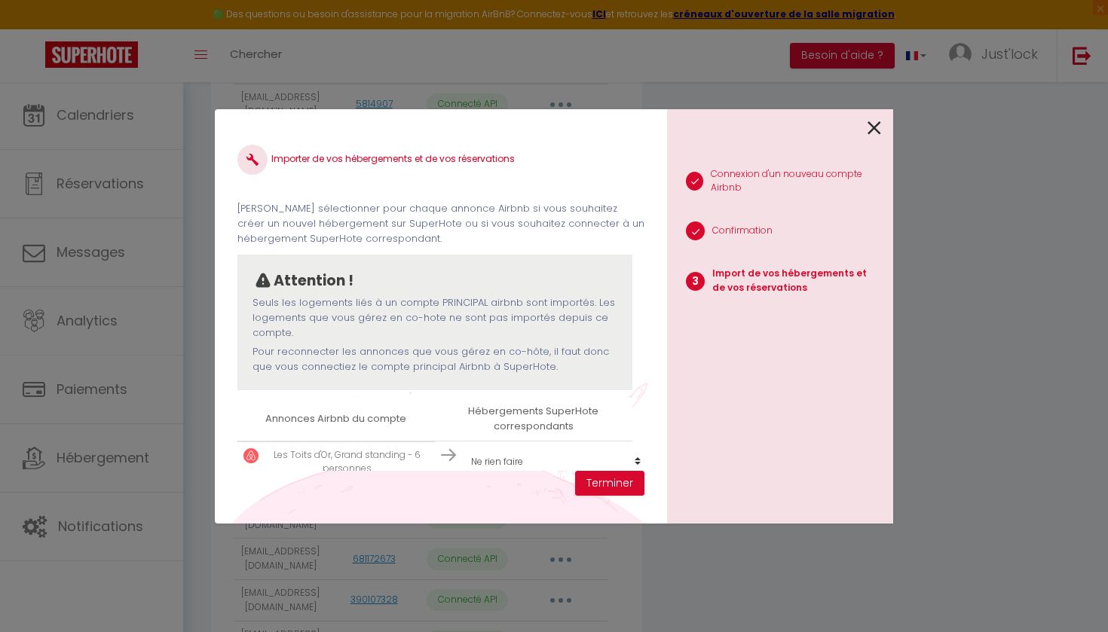
scroll to position [2, 0]
click at [875, 127] on icon at bounding box center [875, 128] width 14 height 23
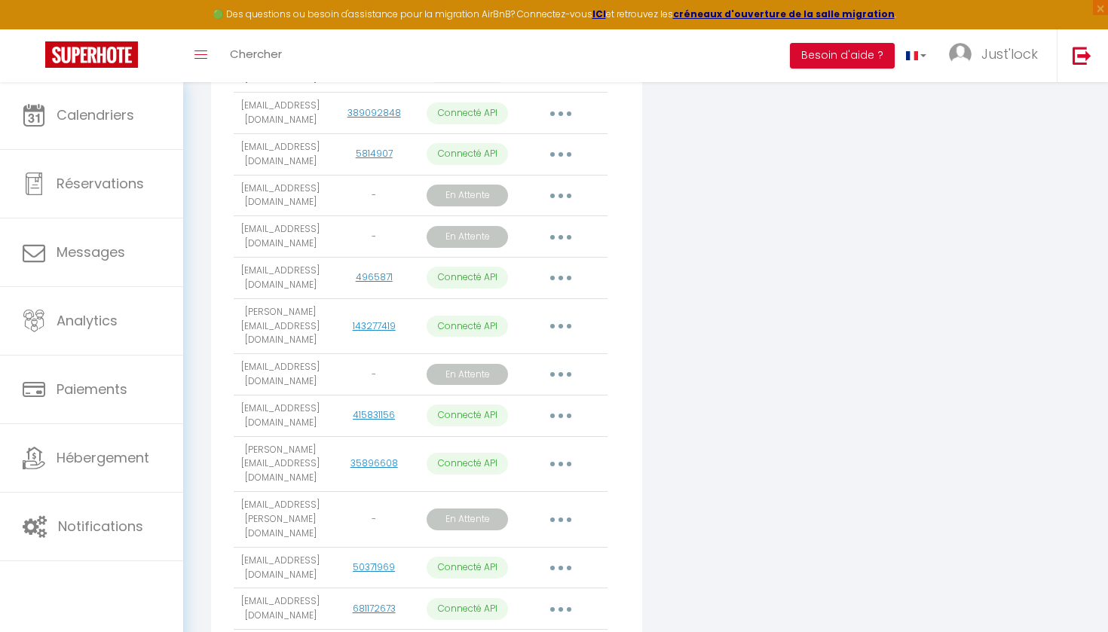
scroll to position [1463, 0]
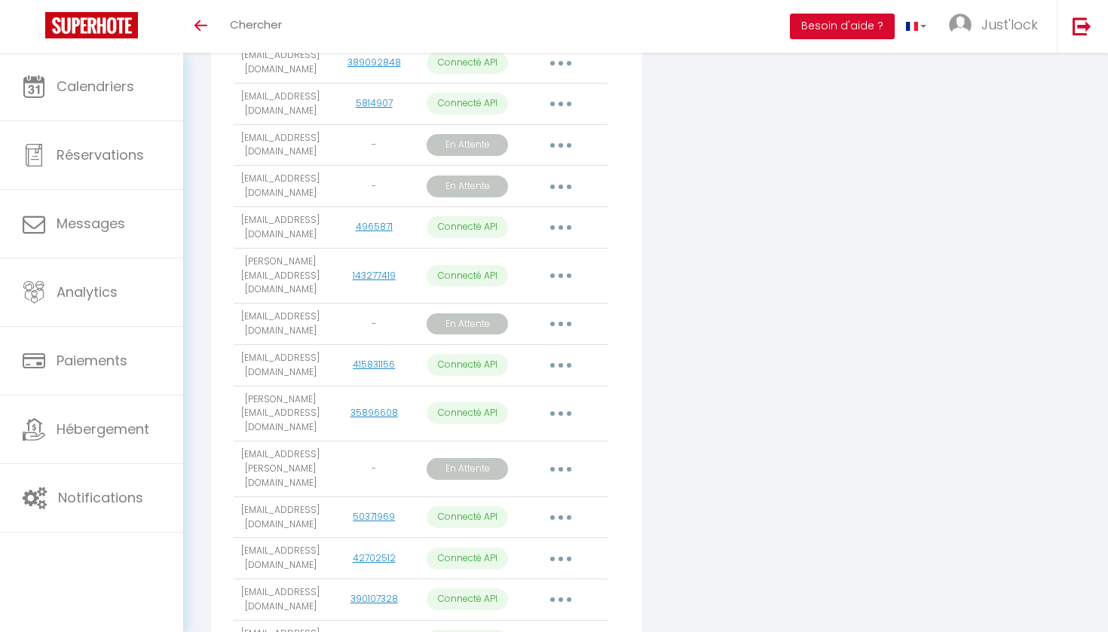
scroll to position [1485, 0]
click at [573, 458] on button "button" at bounding box center [561, 470] width 42 height 24
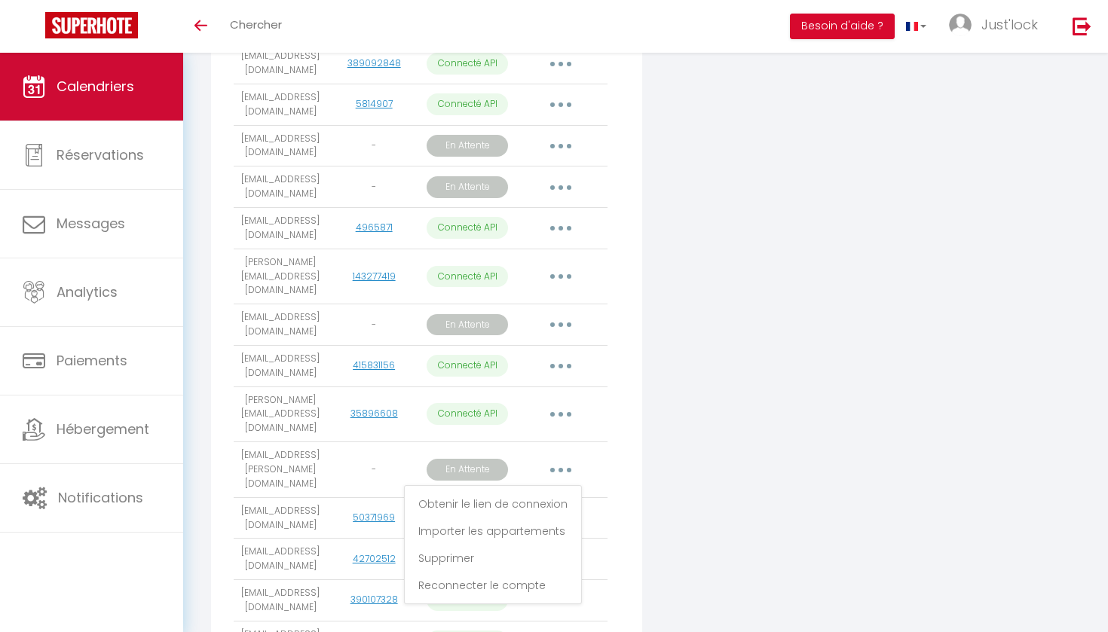
click at [124, 103] on link "Calendriers" at bounding box center [91, 87] width 183 height 68
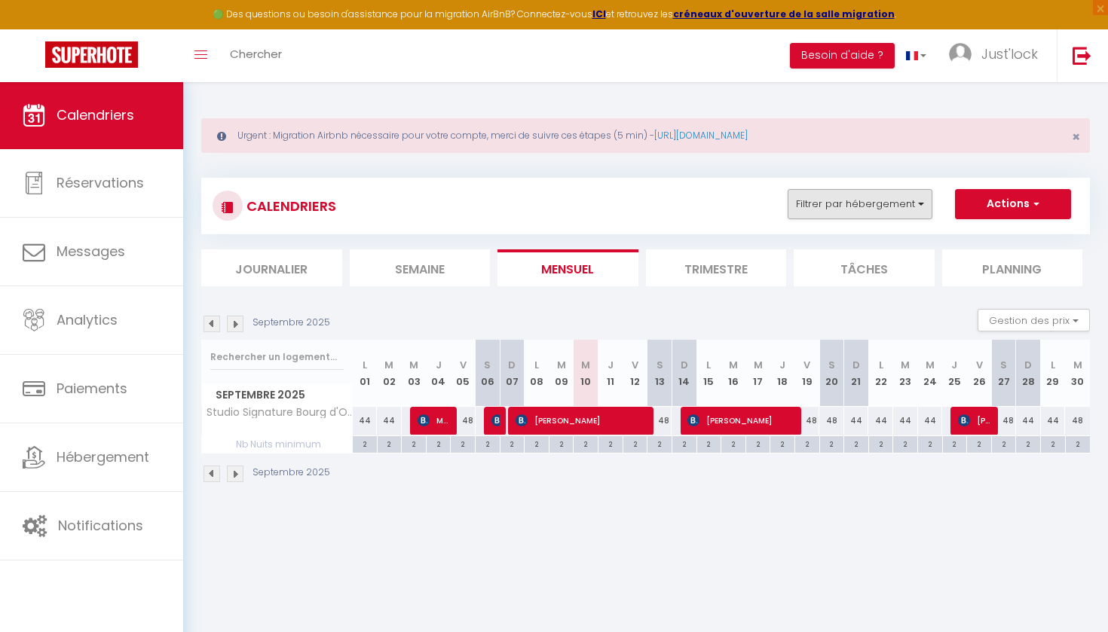
click at [856, 201] on button "Filtrer par hébergement" at bounding box center [860, 204] width 145 height 30
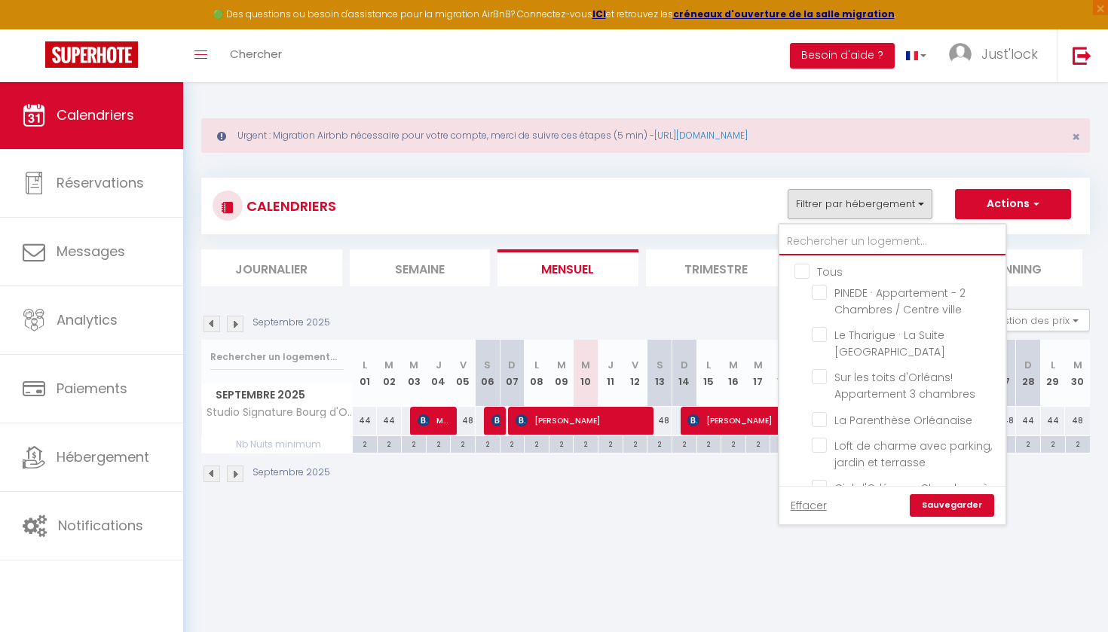
click at [825, 237] on input "text" at bounding box center [892, 241] width 226 height 27
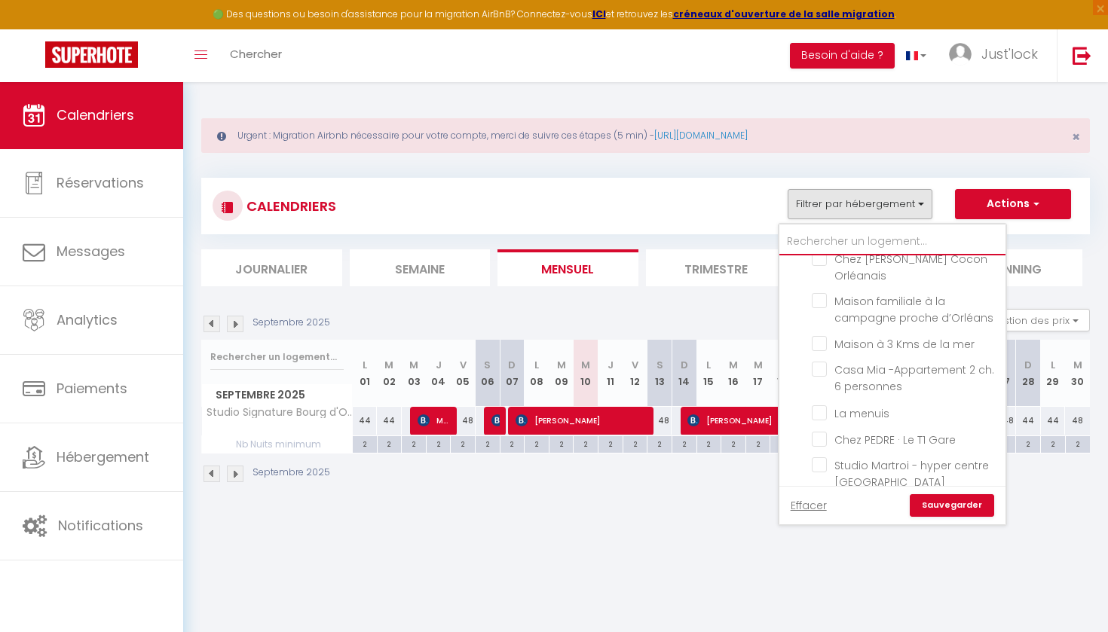
scroll to position [292, 0]
click at [409, 439] on div "2" at bounding box center [414, 443] width 24 height 14
type input "2"
type input "Mer 03 Septembre 2025"
type input "Jeu 04 Septembre 2025"
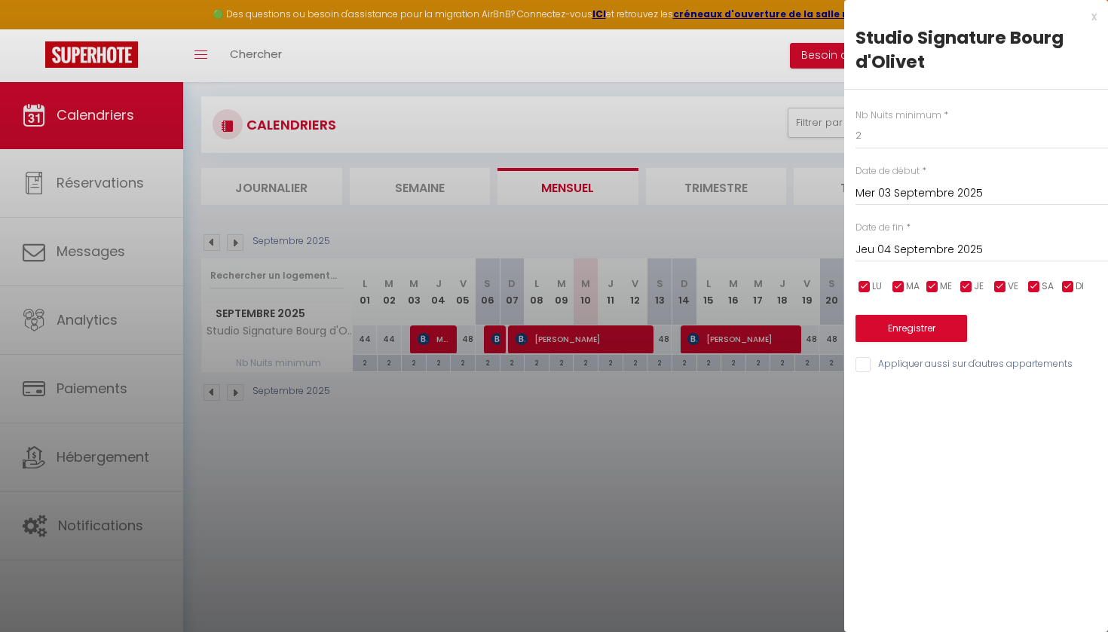
scroll to position [81, 0]
click at [538, 535] on div at bounding box center [554, 316] width 1108 height 632
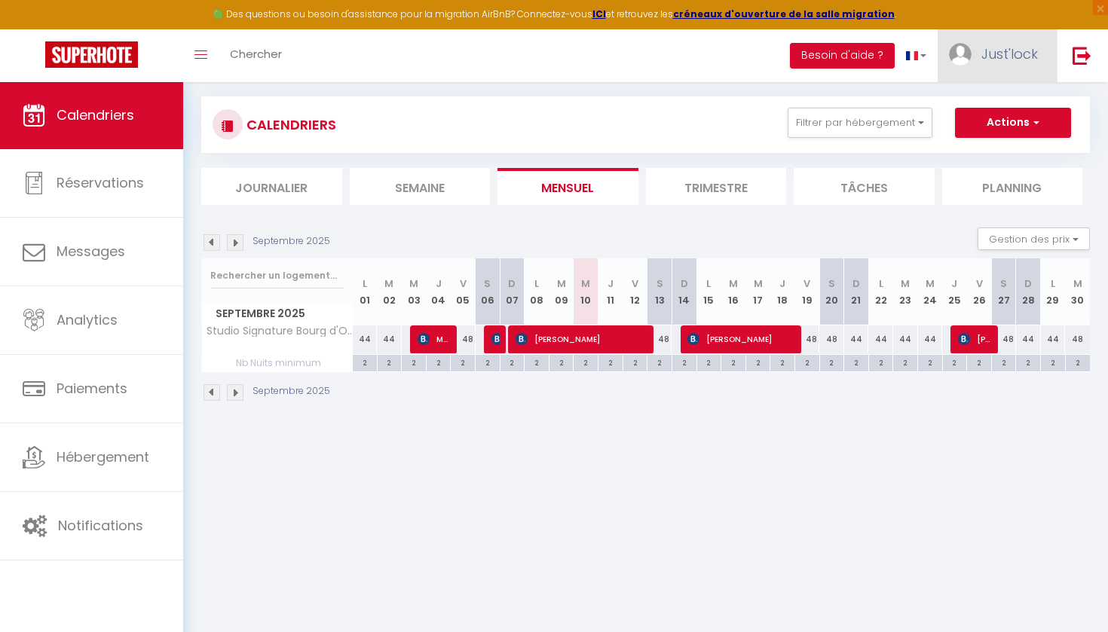
click at [1033, 55] on span "Just'lock" at bounding box center [1010, 53] width 57 height 19
click at [985, 95] on link "Paramètres" at bounding box center [997, 105] width 112 height 26
select select "28"
select select "fr"
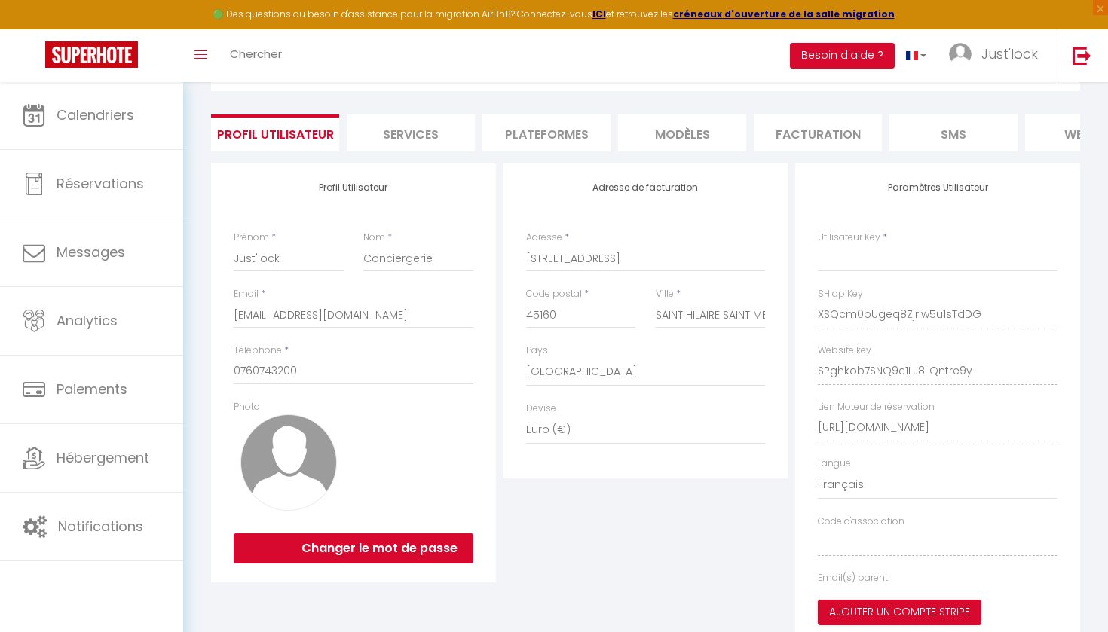
scroll to position [49, 0]
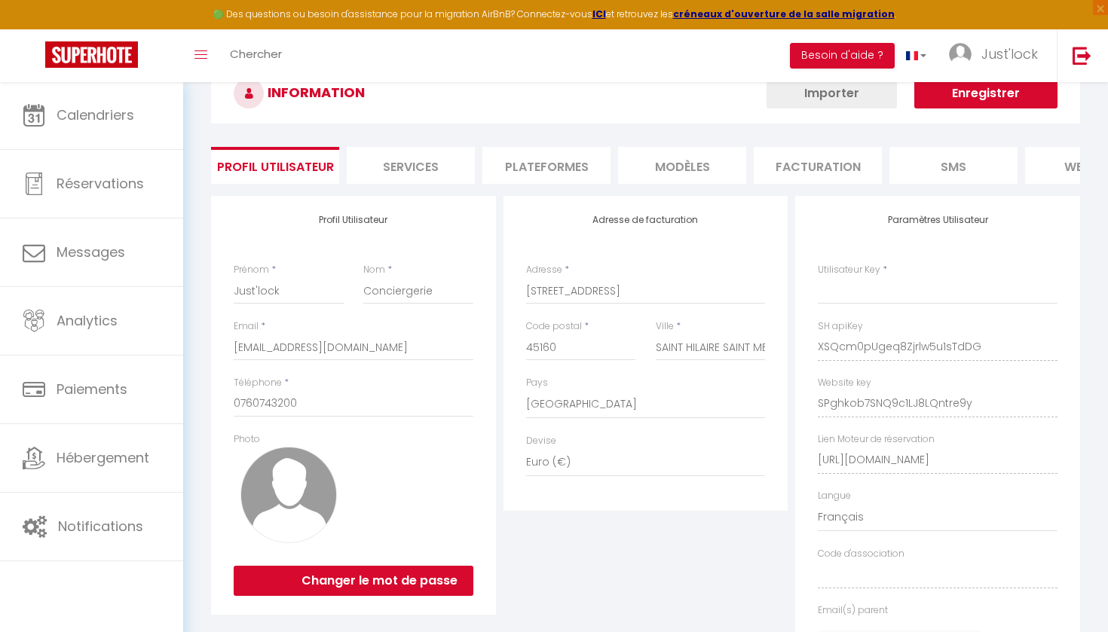
type input "XSQcm0pUgeq8Zjrlw5u1sTdDG"
type input "SPghkob7SNQ9c1LJ8LQntre9y"
type input "[URL][DOMAIN_NAME]"
select select "fr"
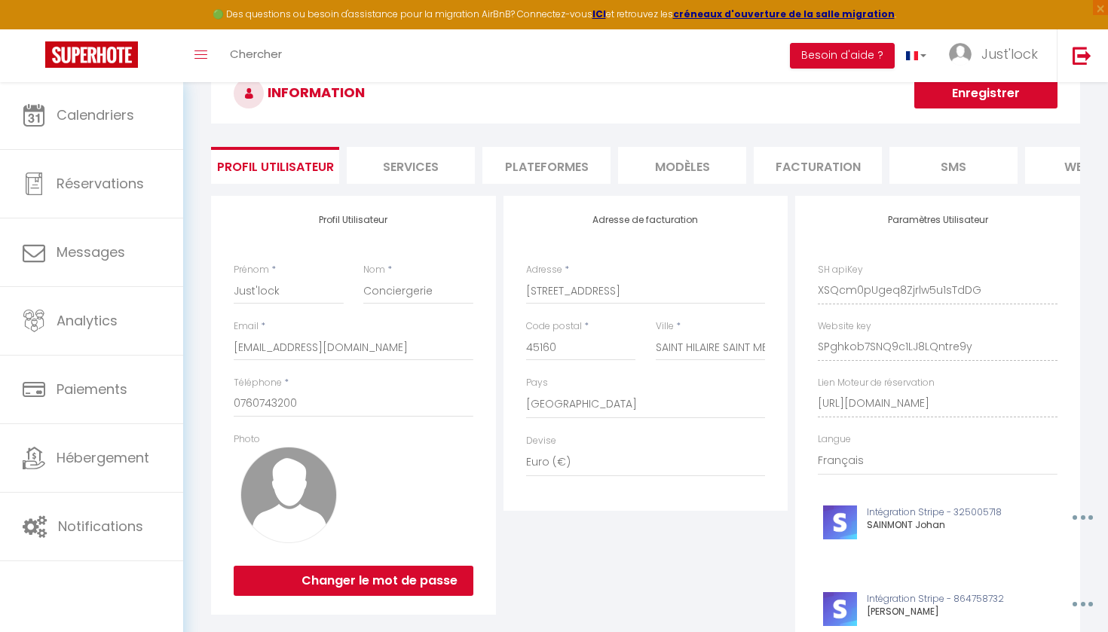
click at [566, 175] on li "Plateformes" at bounding box center [546, 165] width 128 height 37
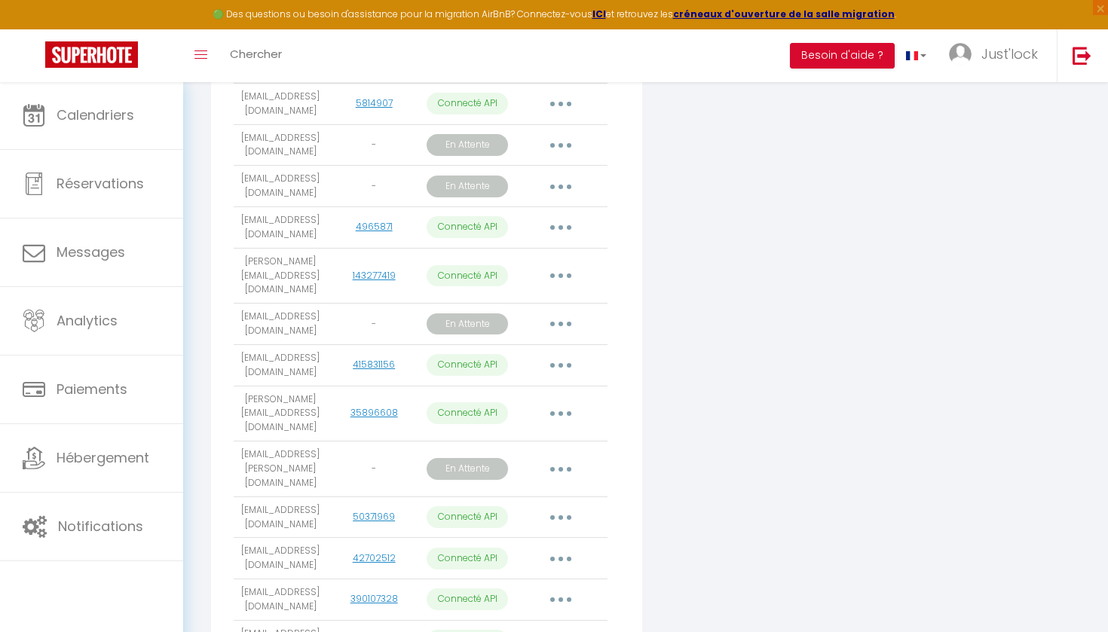
scroll to position [1514, 0]
click at [575, 458] on button "button" at bounding box center [561, 470] width 42 height 24
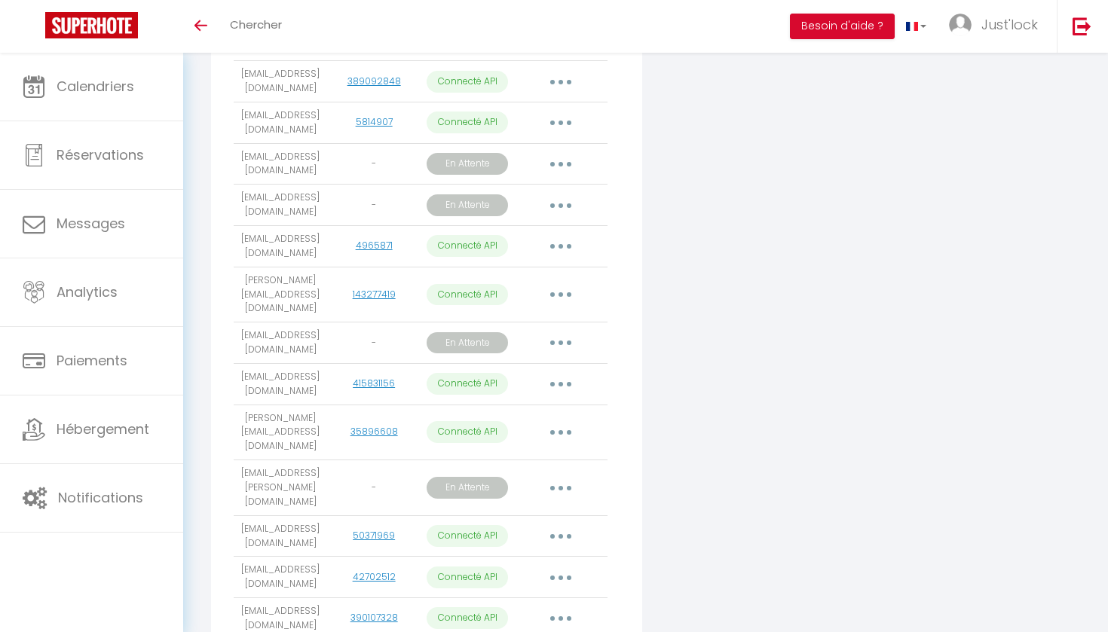
scroll to position [1472, 0]
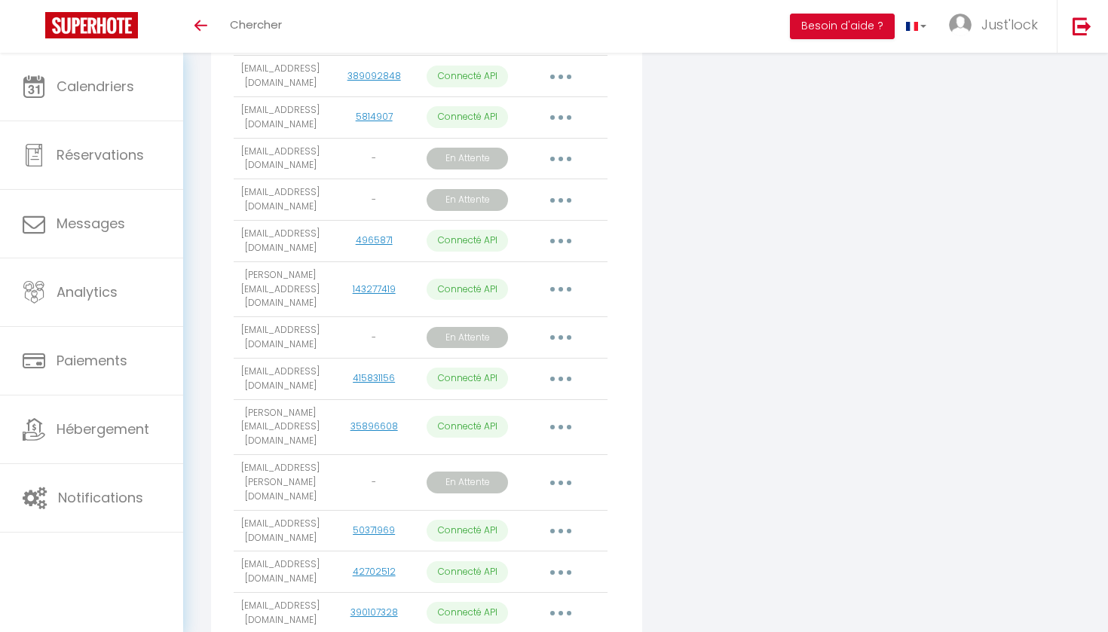
click at [553, 471] on button "button" at bounding box center [561, 483] width 42 height 24
drag, startPoint x: 291, startPoint y: 312, endPoint x: 237, endPoint y: 299, distance: 55.9
click at [237, 455] on td "[EMAIL_ADDRESS][PERSON_NAME][DOMAIN_NAME]" at bounding box center [280, 483] width 93 height 56
copy td "[EMAIL_ADDRESS][PERSON_NAME][DOMAIN_NAME]"
click at [557, 471] on button "button" at bounding box center [561, 483] width 42 height 24
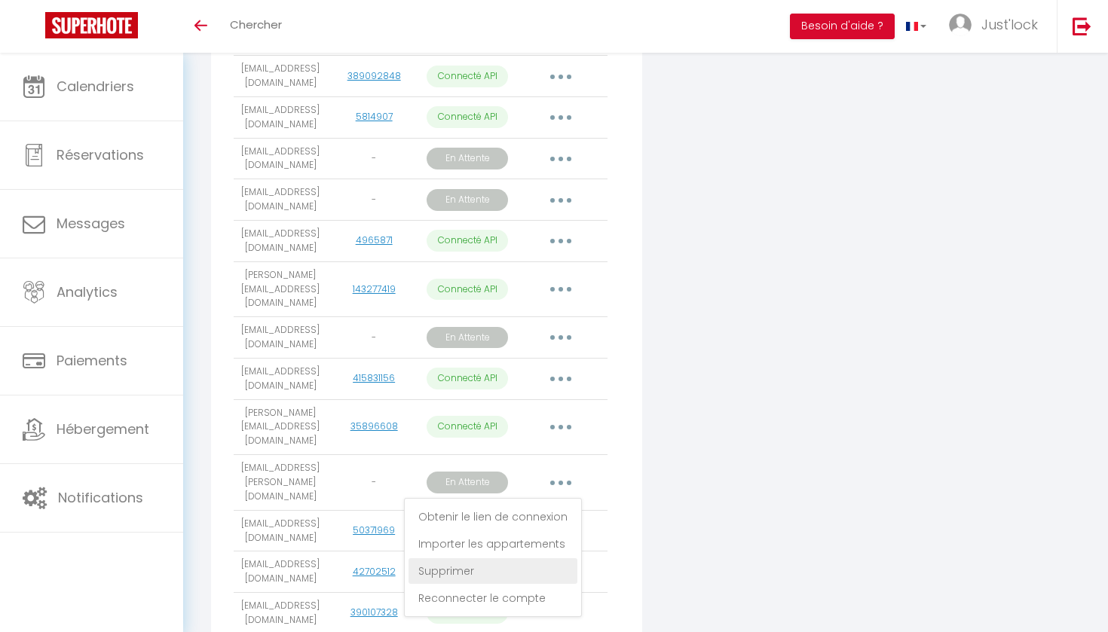
click at [489, 559] on link "Supprimer" at bounding box center [493, 572] width 169 height 26
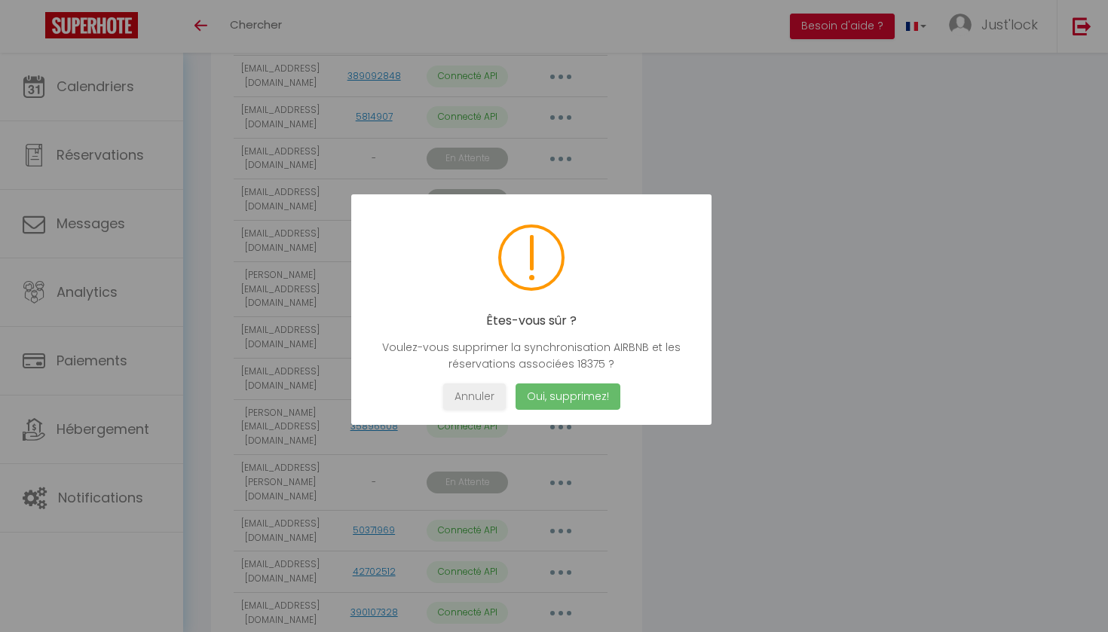
click at [564, 402] on button "Oui, supprimez!" at bounding box center [568, 397] width 105 height 26
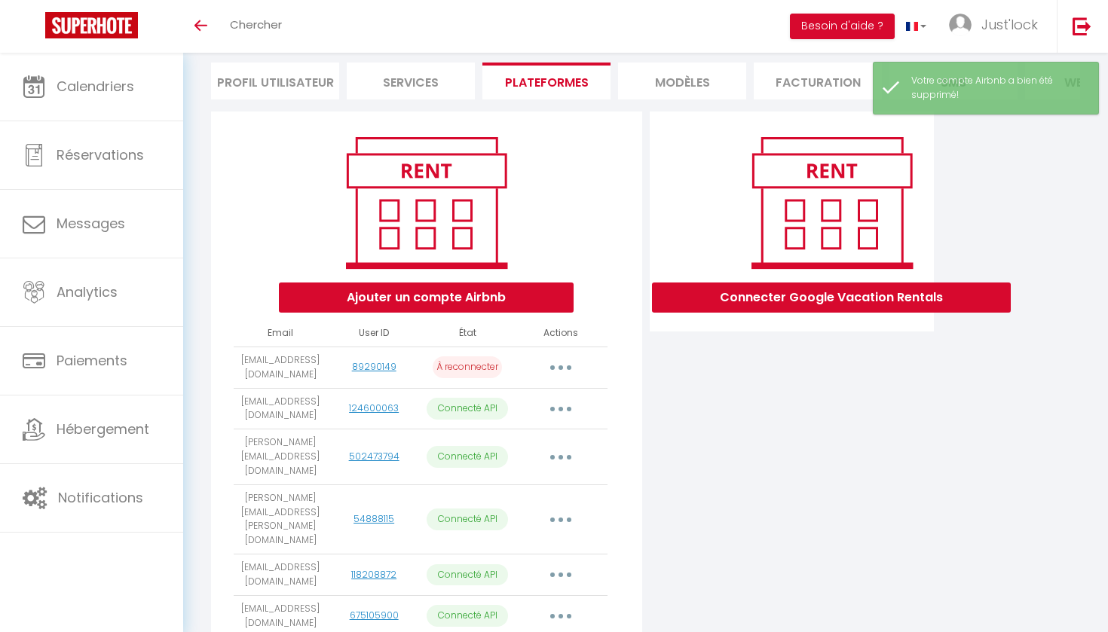
scroll to position [121, 0]
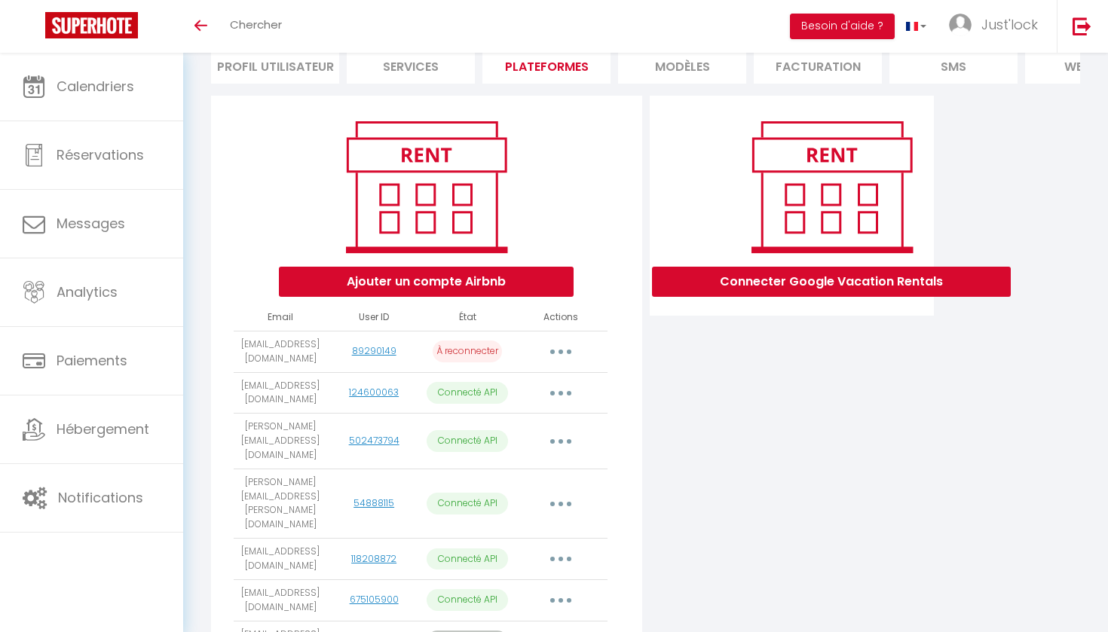
click at [483, 277] on button "Ajouter un compte Airbnb" at bounding box center [426, 282] width 295 height 30
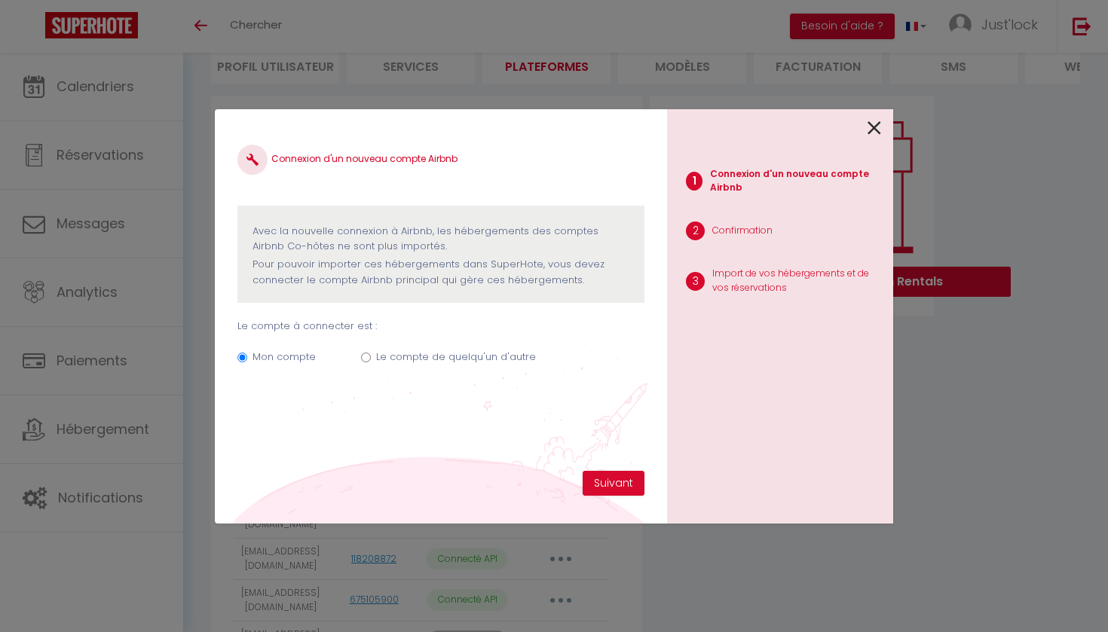
click at [409, 360] on label "Le compte de quelqu'un d'autre" at bounding box center [456, 357] width 160 height 15
click at [371, 360] on input "Le compte de quelqu'un d'autre" at bounding box center [366, 358] width 10 height 10
radio input "true"
radio input "false"
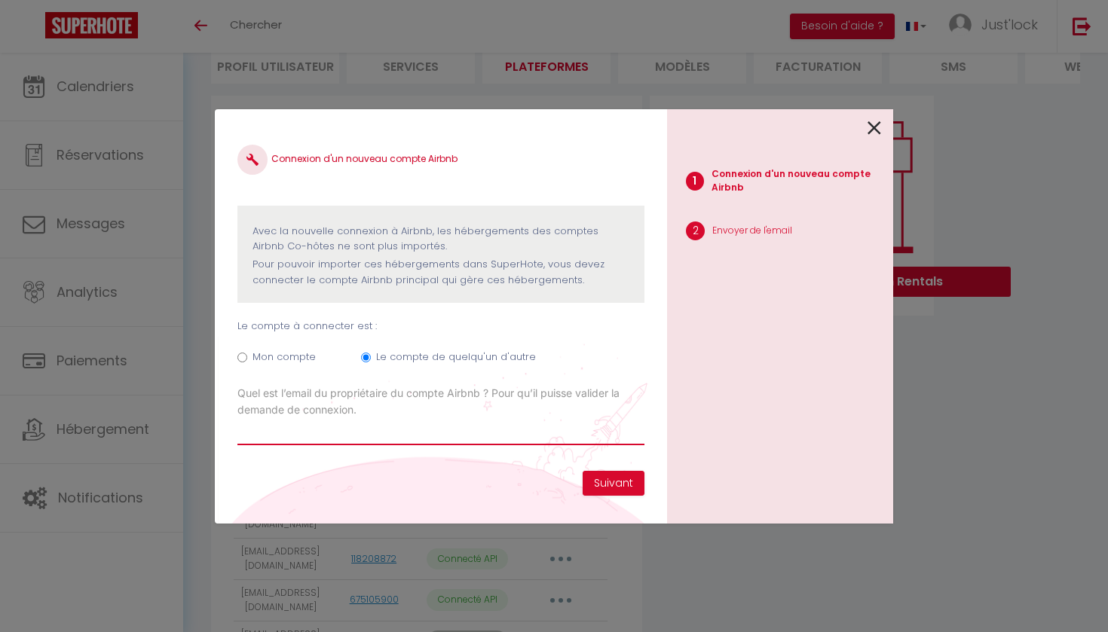
paste input "[EMAIL_ADDRESS][PERSON_NAME][DOMAIN_NAME]"
drag, startPoint x: 348, startPoint y: 430, endPoint x: 190, endPoint y: 430, distance: 157.6
click at [190, 433] on div "Connexion d'un nouveau compte Airbnb Avec la nouvelle connexion à [GEOGRAPHIC_D…" at bounding box center [554, 316] width 1108 height 632
paste input "email"
type input "[EMAIL_ADDRESS][PERSON_NAME][DOMAIN_NAME]"
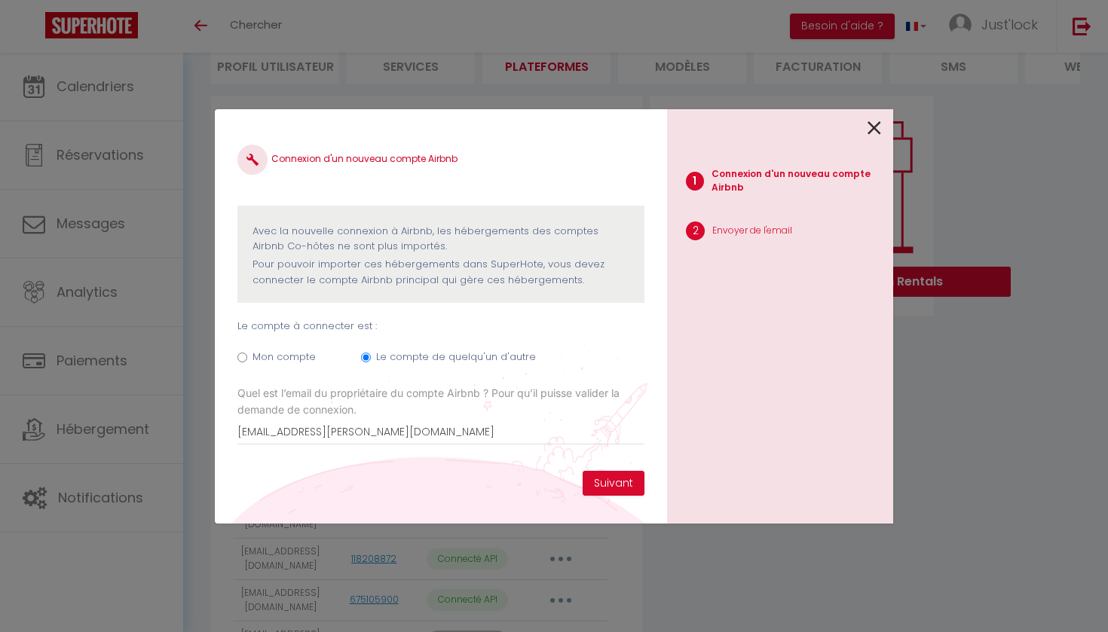
click at [606, 469] on div "Connexion d'un nouveau compte Airbnb Avec la nouvelle connexion à [GEOGRAPHIC_D…" at bounding box center [440, 301] width 407 height 339
click at [608, 485] on button "Suivant" at bounding box center [614, 484] width 62 height 26
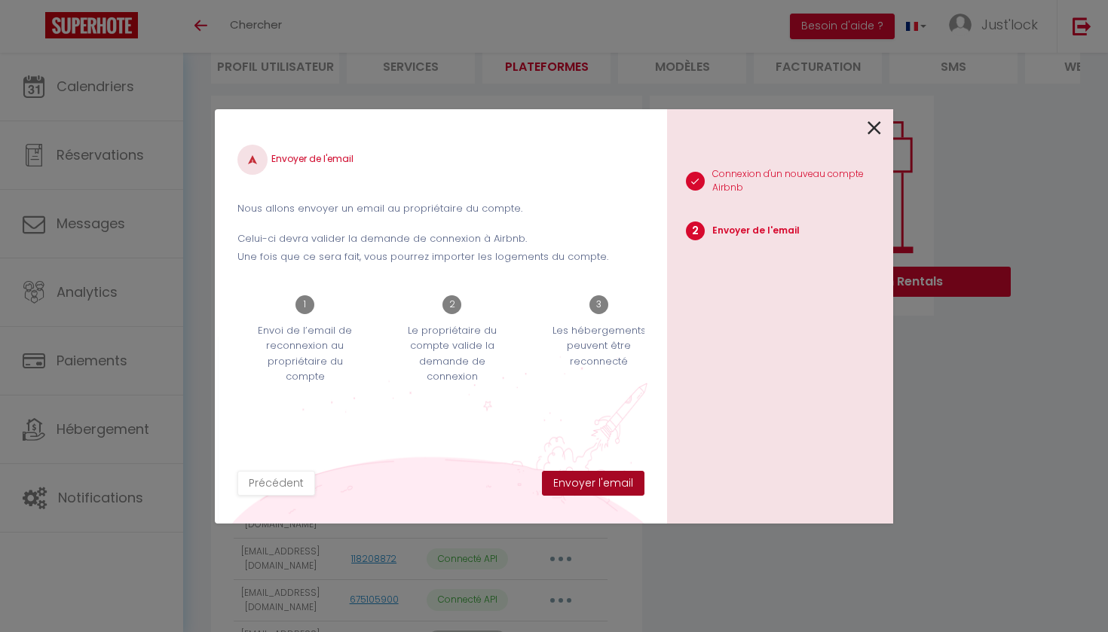
click at [583, 486] on button "Envoyer l'email" at bounding box center [593, 484] width 103 height 26
